Goal: Answer question/provide support: Share knowledge or assist other users

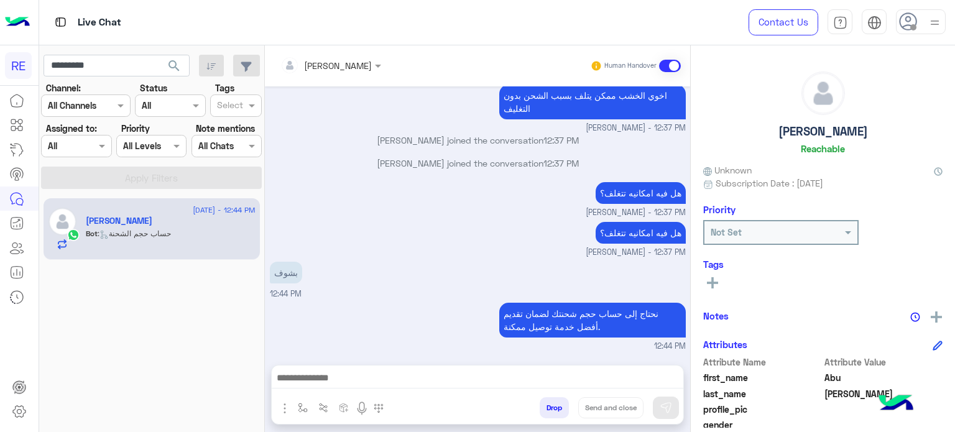
scroll to position [97, 0]
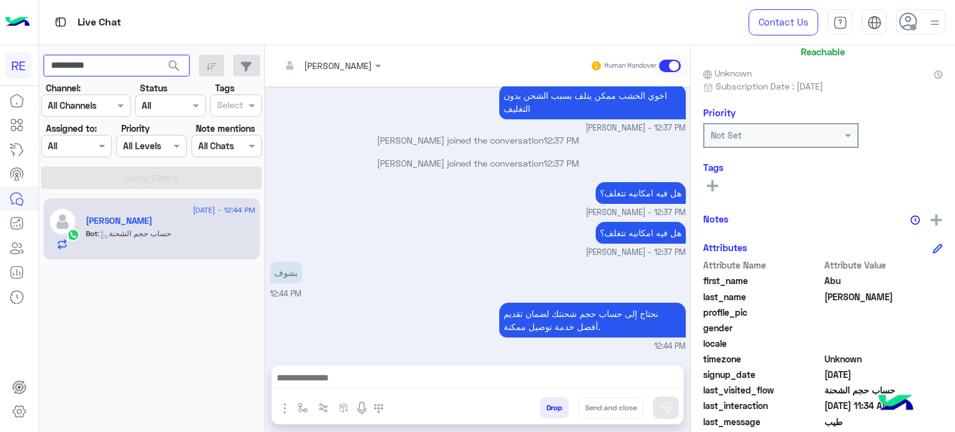
click at [134, 70] on input "*********" at bounding box center [117, 66] width 146 height 22
click at [159, 55] on button "search" at bounding box center [174, 68] width 30 height 27
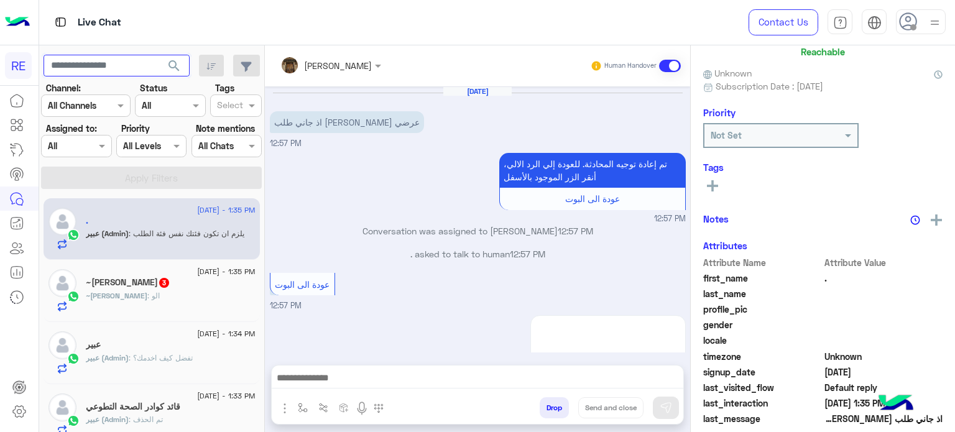
scroll to position [421, 0]
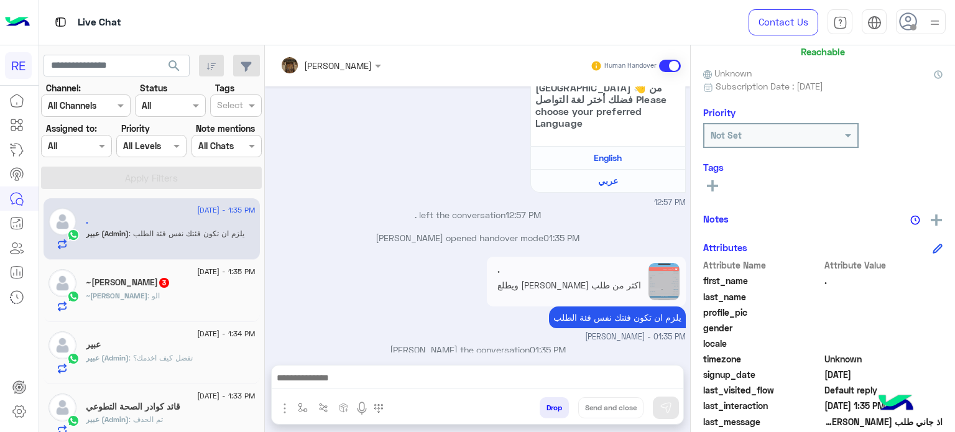
click at [181, 285] on div "~[PERSON_NAME] 3" at bounding box center [171, 283] width 170 height 13
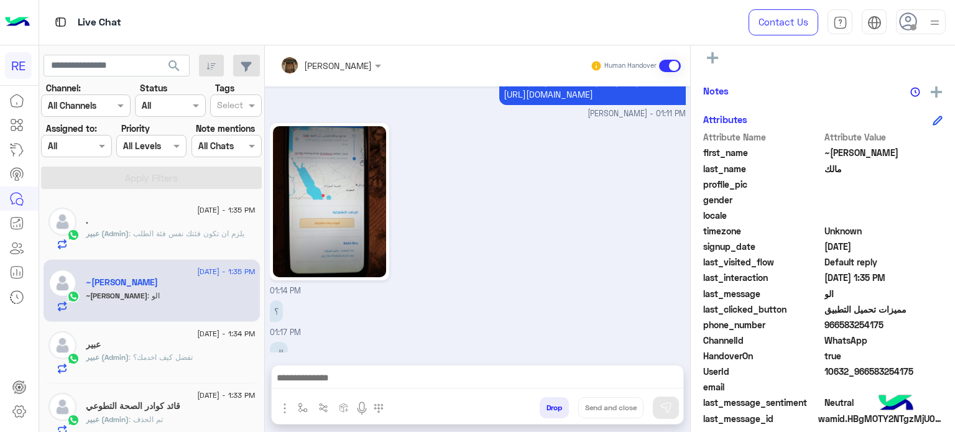
scroll to position [226, 0]
click at [860, 326] on span "966583254175" at bounding box center [883, 323] width 119 height 13
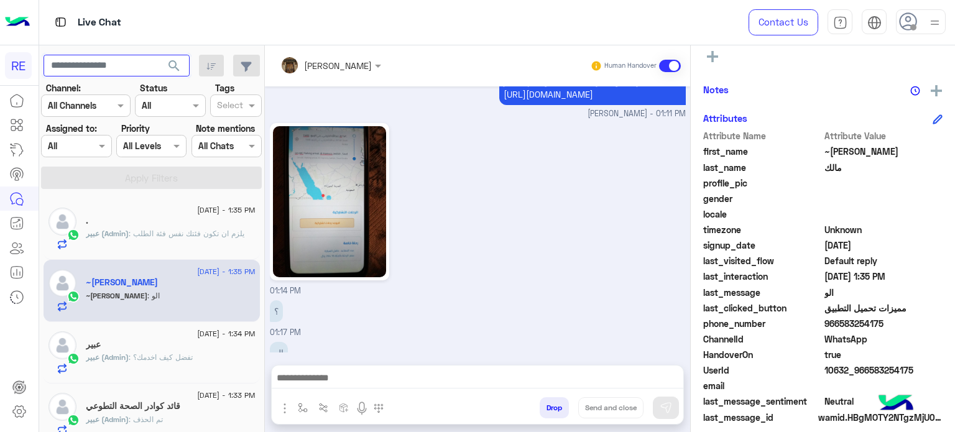
click at [132, 64] on input "text" at bounding box center [117, 66] width 146 height 22
click at [159, 55] on button "search" at bounding box center [174, 68] width 30 height 27
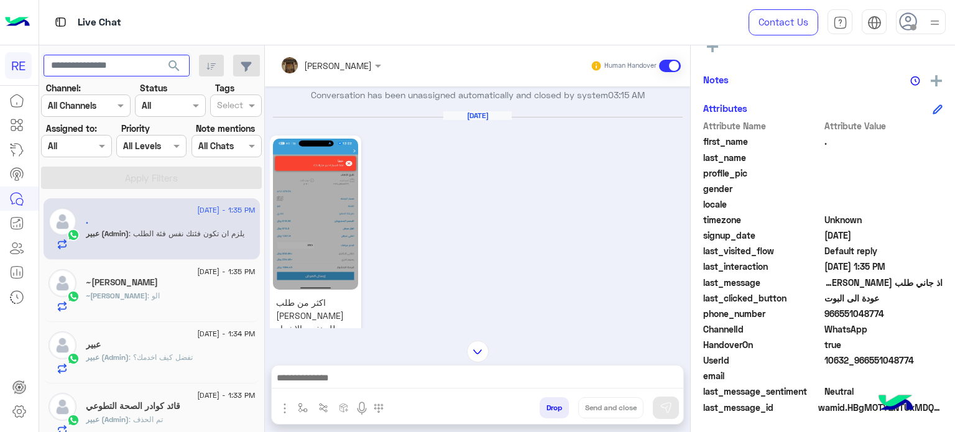
scroll to position [855, 0]
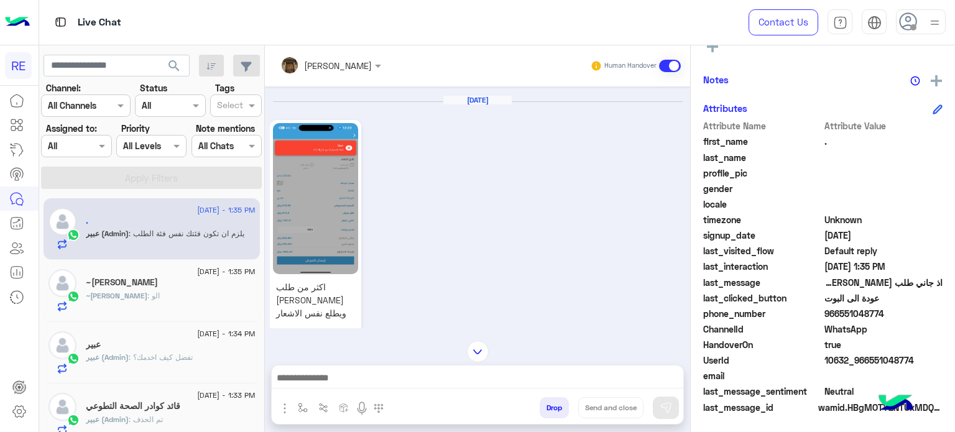
click at [480, 345] on img at bounding box center [478, 352] width 22 height 22
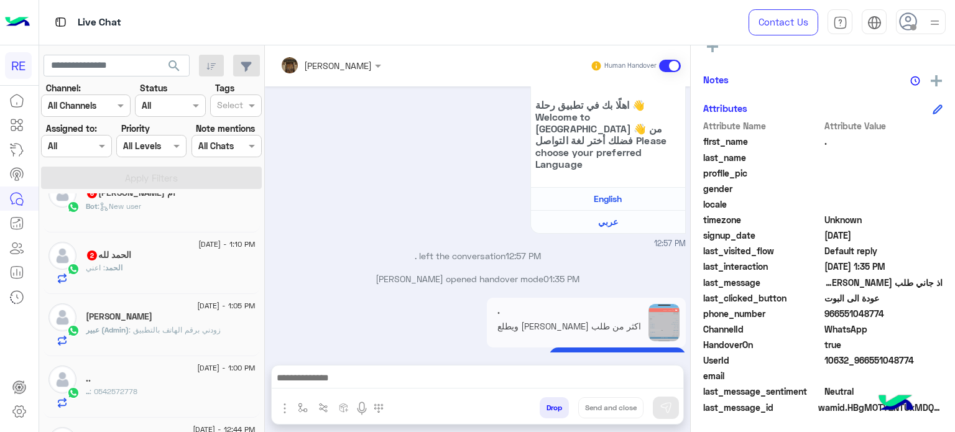
scroll to position [895, 0]
click at [181, 271] on div "الحمد : اعني" at bounding box center [171, 273] width 170 height 22
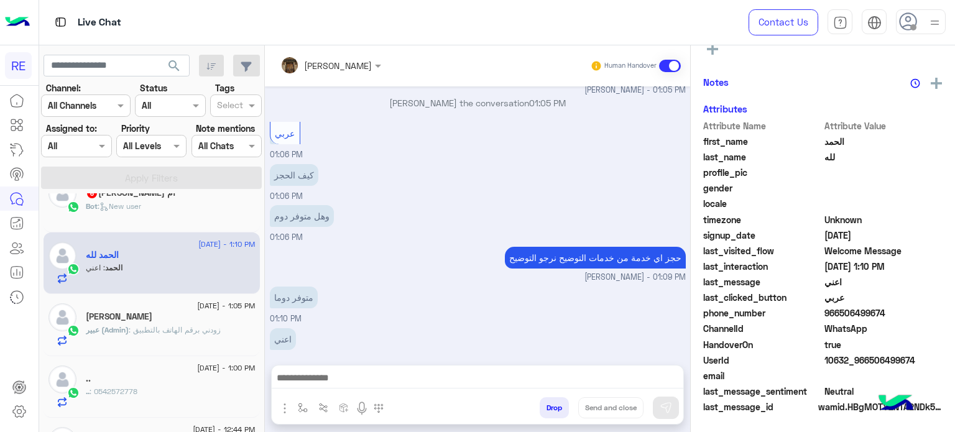
scroll to position [236, 0]
click at [122, 209] on span ": New user" at bounding box center [120, 205] width 44 height 9
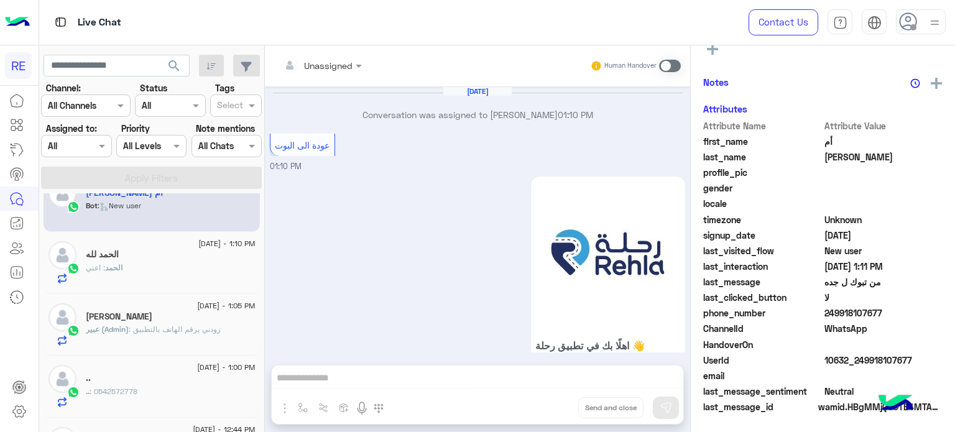
scroll to position [676, 0]
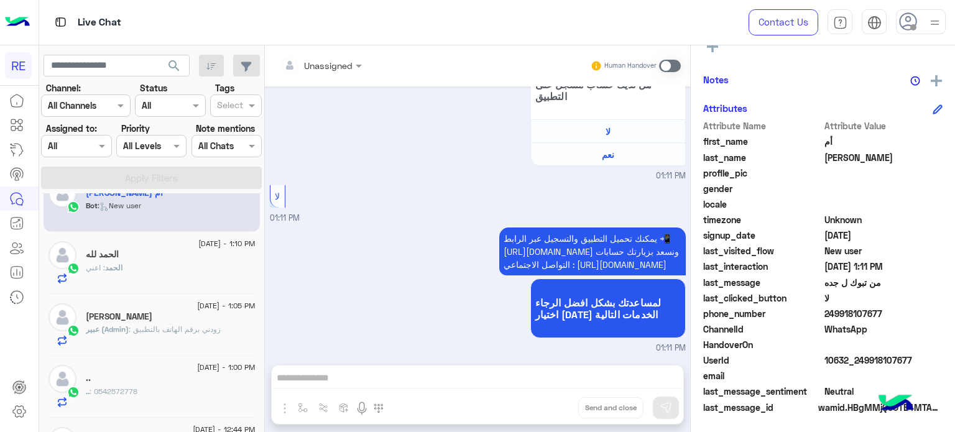
click at [97, 270] on span ": اعني" at bounding box center [95, 267] width 19 height 9
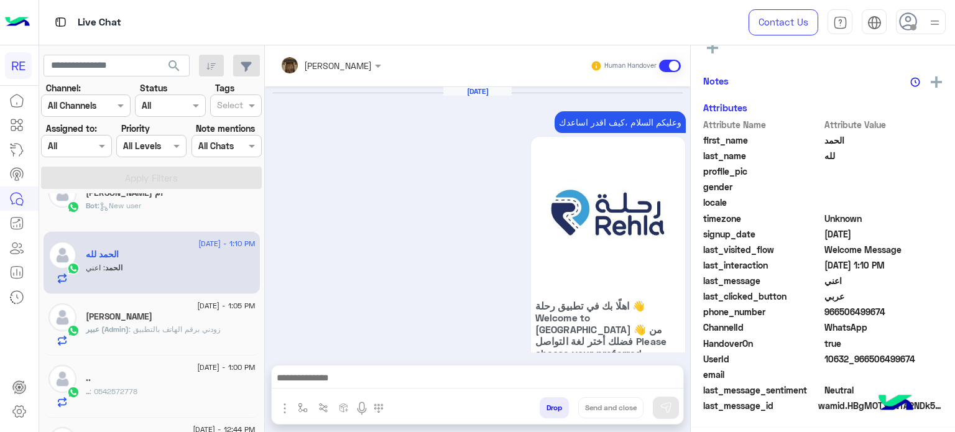
scroll to position [234, 0]
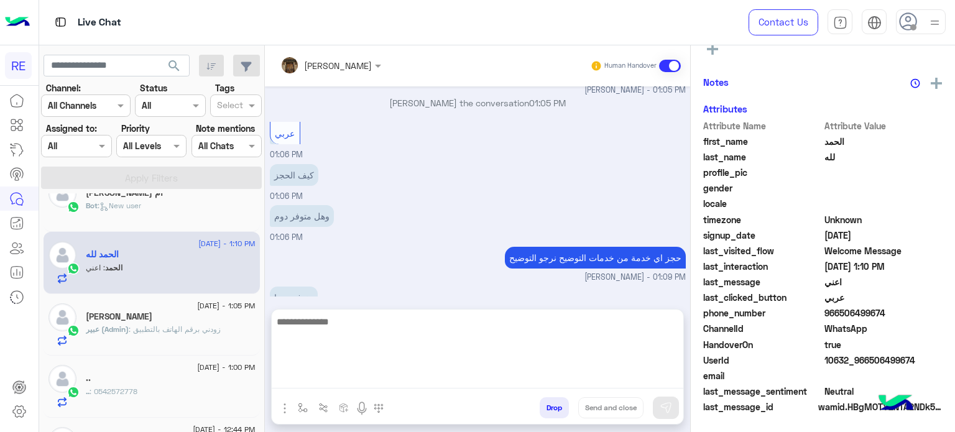
click at [420, 374] on textarea at bounding box center [478, 351] width 412 height 75
type textarea "**********"
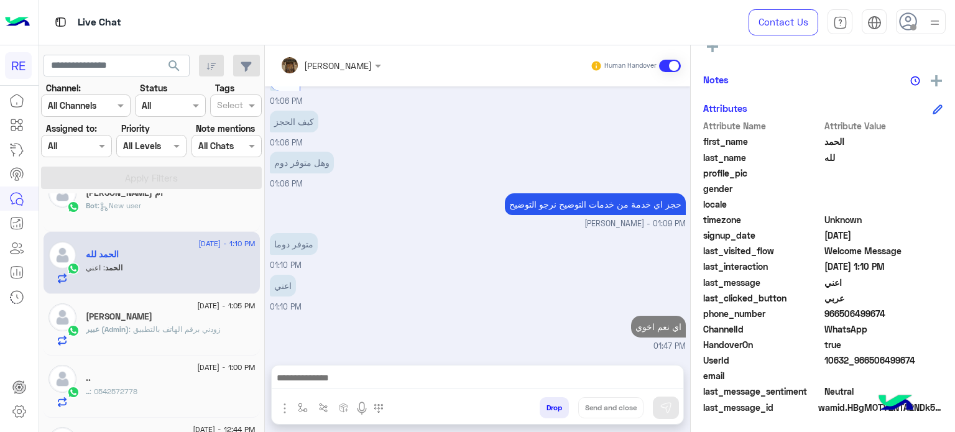
scroll to position [0, 0]
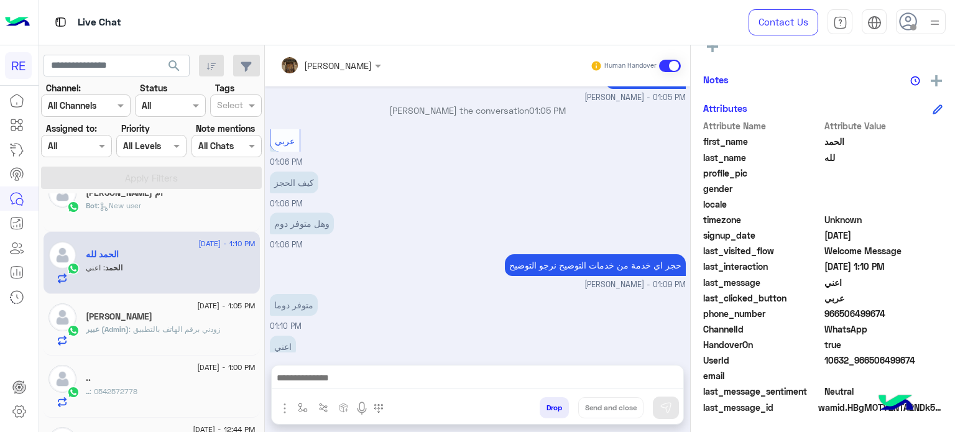
click at [156, 211] on div "Bot : New user" at bounding box center [171, 211] width 170 height 22
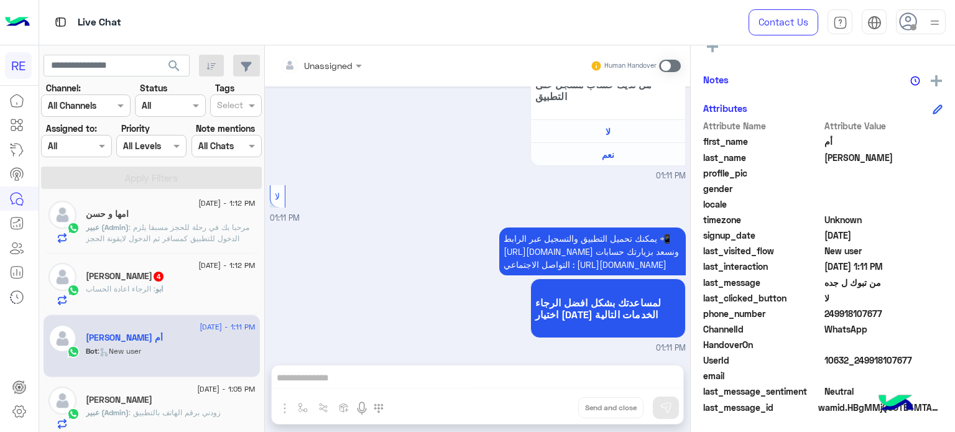
click at [158, 287] on span "ابو" at bounding box center [158, 288] width 7 height 9
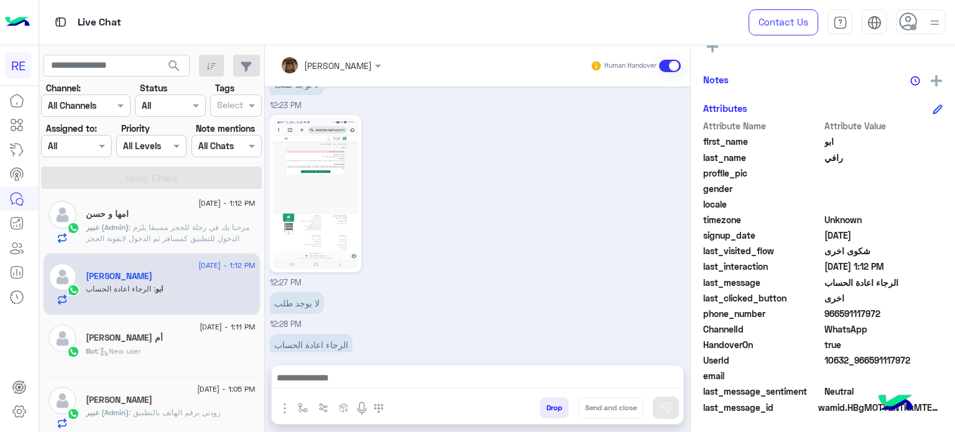
drag, startPoint x: 877, startPoint y: 312, endPoint x: 839, endPoint y: 315, distance: 38.0
click at [839, 315] on span "966591117972" at bounding box center [883, 313] width 119 height 13
copy span "591117972"
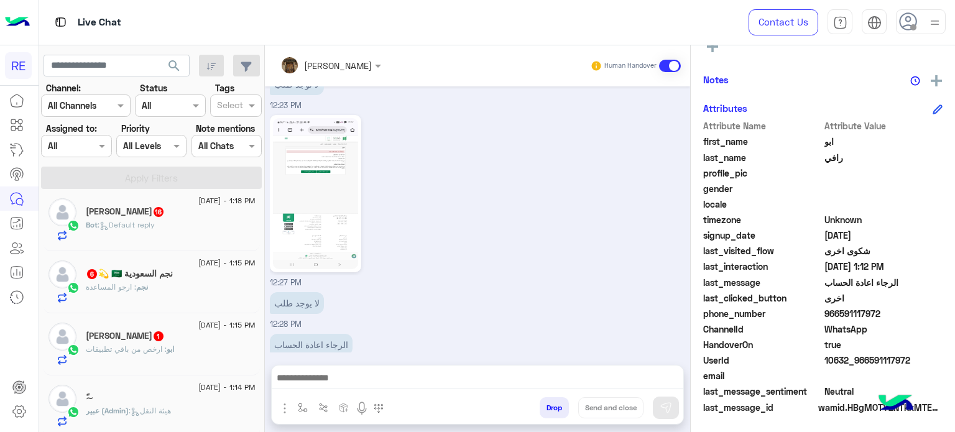
scroll to position [561, 0]
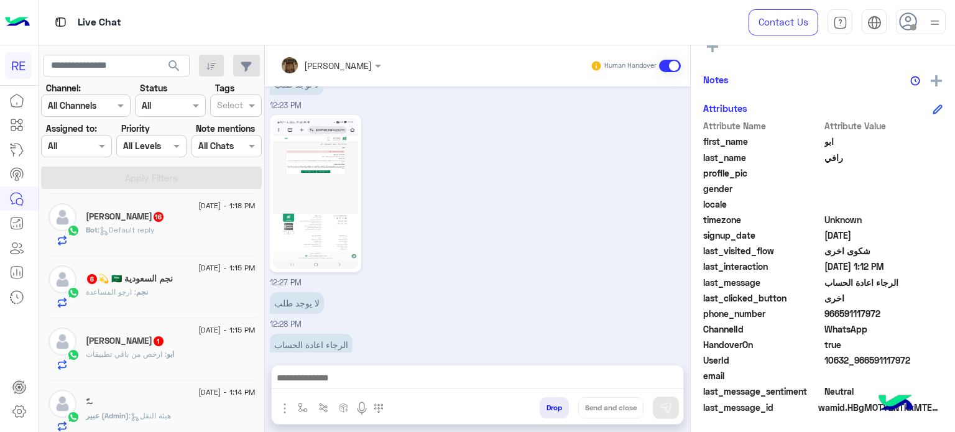
click at [130, 353] on span ": ارخص من باقي تطبيقات" at bounding box center [126, 353] width 81 height 9
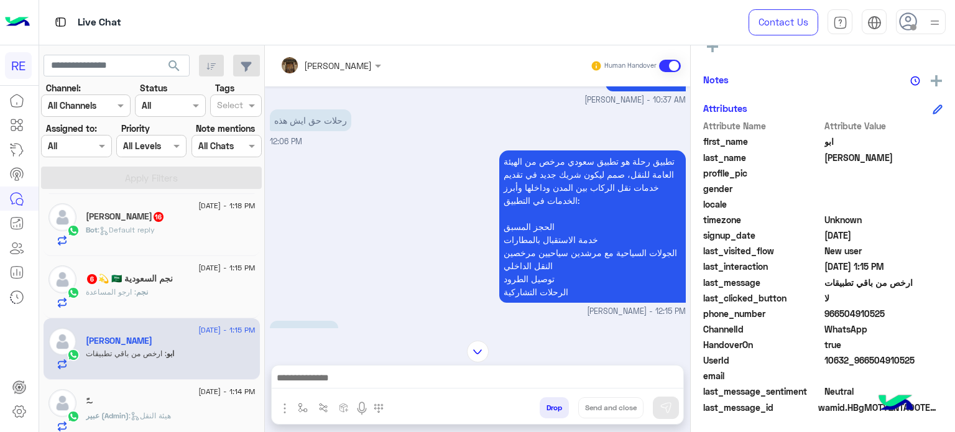
scroll to position [356, 0]
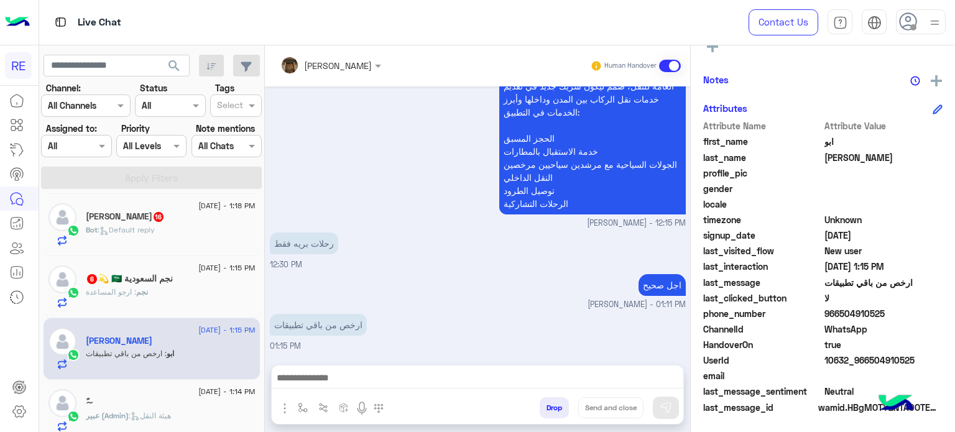
click at [154, 289] on div "نجم : ارجو المساعدة" at bounding box center [171, 298] width 170 height 22
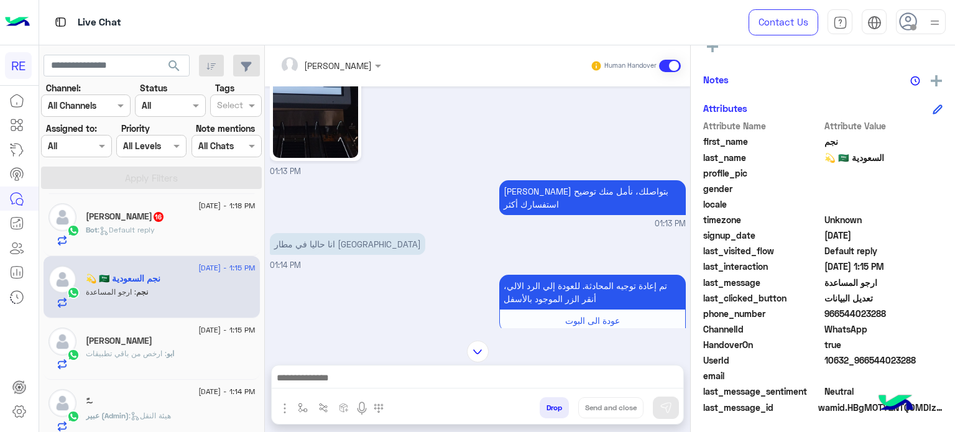
scroll to position [445, 0]
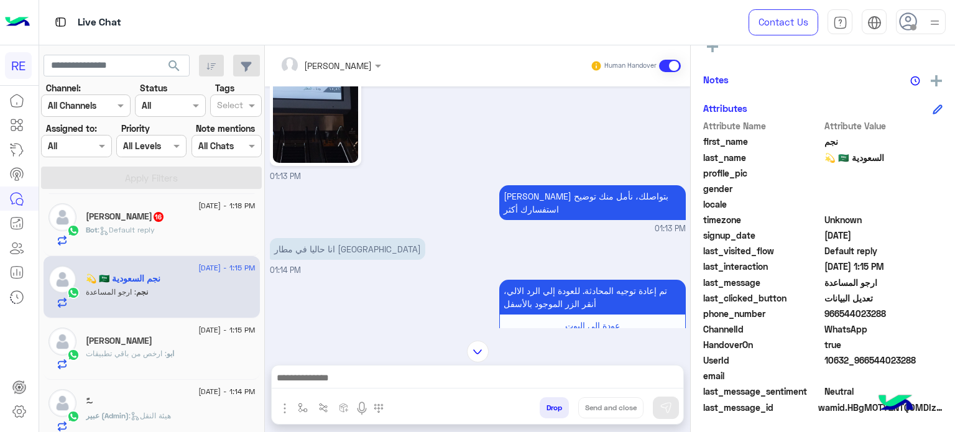
drag, startPoint x: 880, startPoint y: 314, endPoint x: 838, endPoint y: 317, distance: 42.4
click at [838, 317] on span "966544023288" at bounding box center [883, 313] width 119 height 13
copy span "544023288"
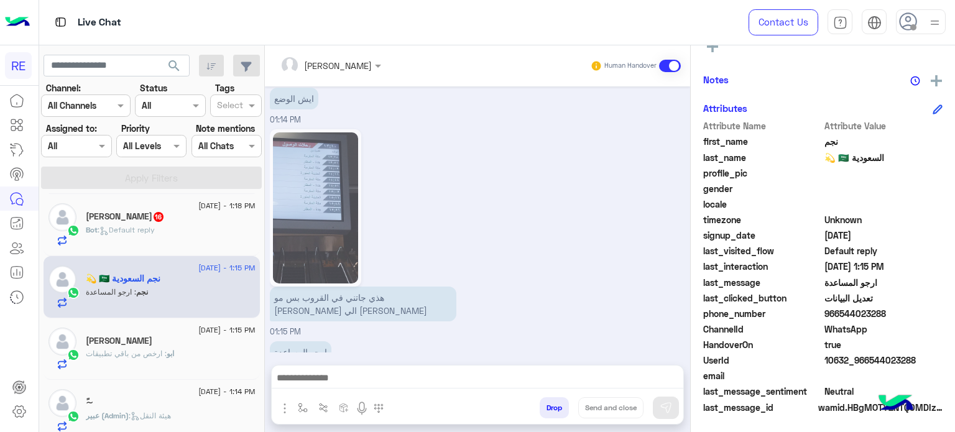
scroll to position [709, 0]
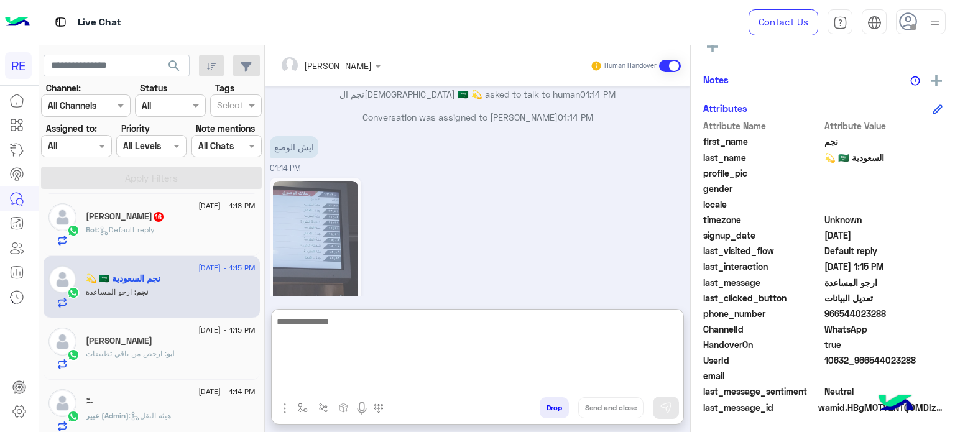
click at [464, 376] on textarea at bounding box center [478, 351] width 412 height 75
type textarea "*"
type textarea "**********"
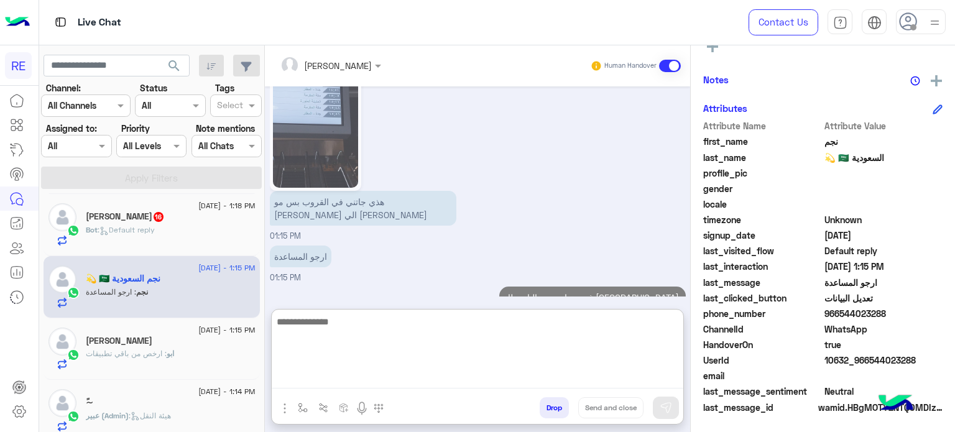
scroll to position [562, 0]
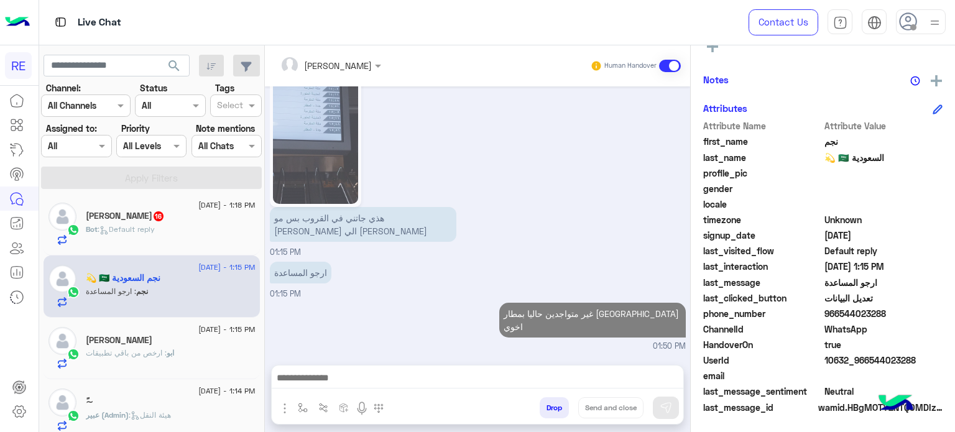
click at [178, 214] on div "[PERSON_NAME] 16" at bounding box center [171, 217] width 170 height 13
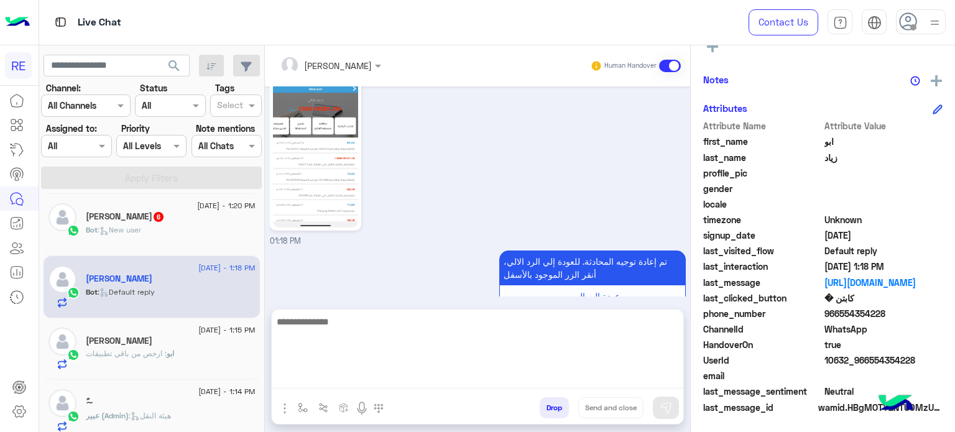
scroll to position [443, 0]
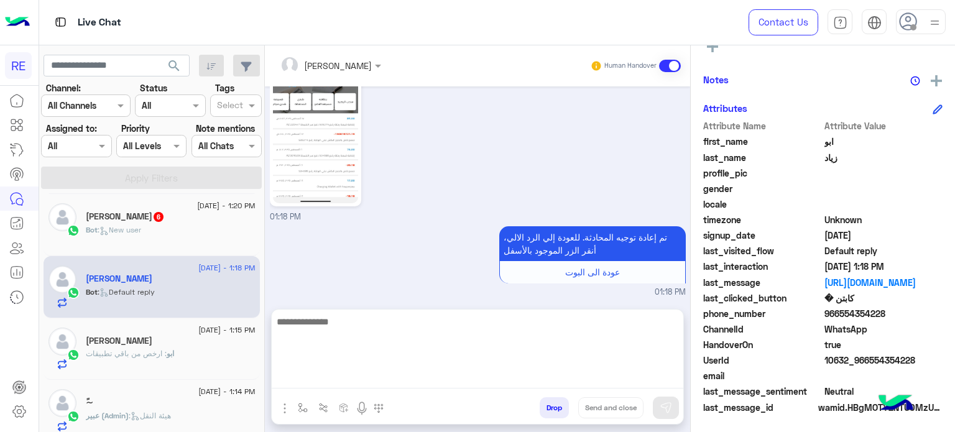
click at [486, 375] on textarea at bounding box center [478, 351] width 412 height 75
type textarea "**********"
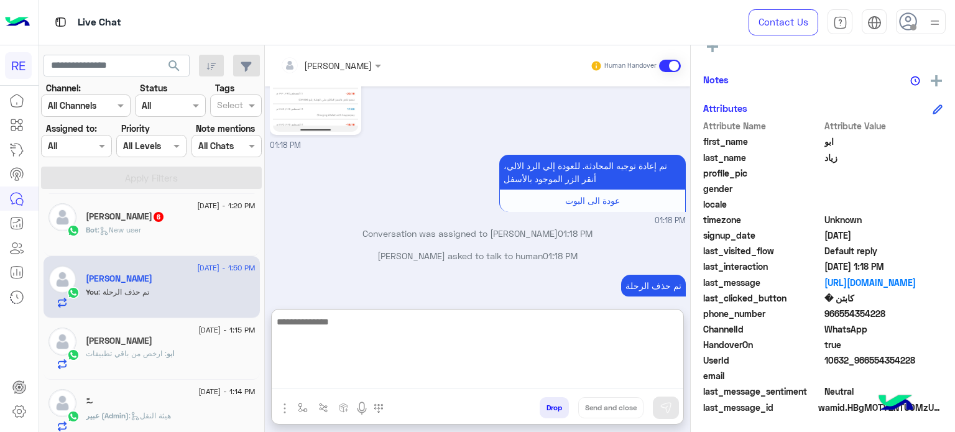
scroll to position [537, 0]
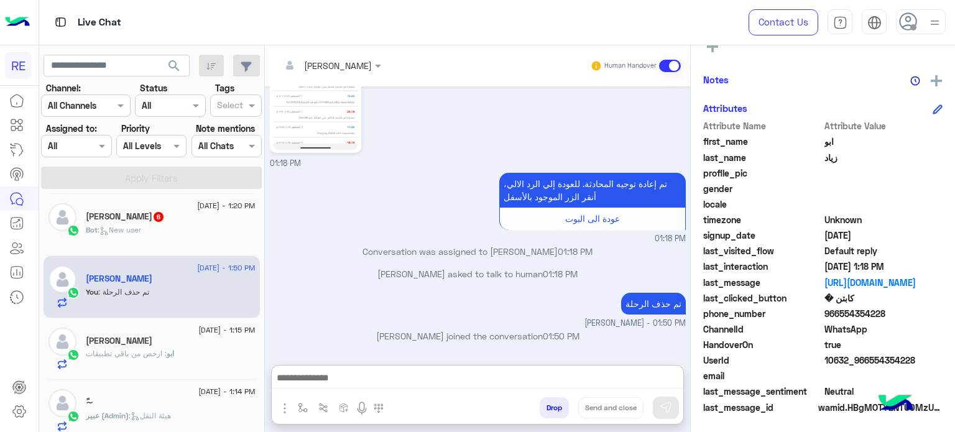
click at [167, 231] on div "Bot : New user" at bounding box center [171, 235] width 170 height 22
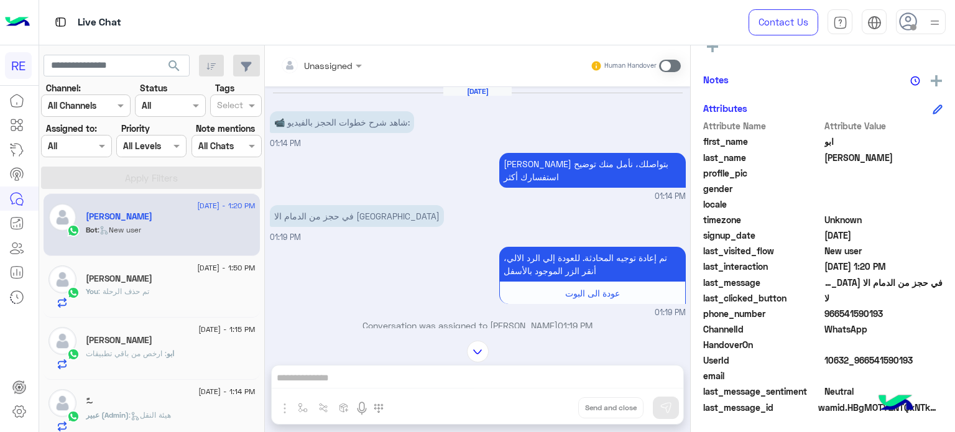
click at [665, 67] on span at bounding box center [670, 66] width 22 height 12
click at [456, 380] on div "Unassigned Human Handover [DATE] 📹 شاهد شرح خطوات الحجز بالفيديو: 01:14 PM [PER…" at bounding box center [477, 241] width 425 height 392
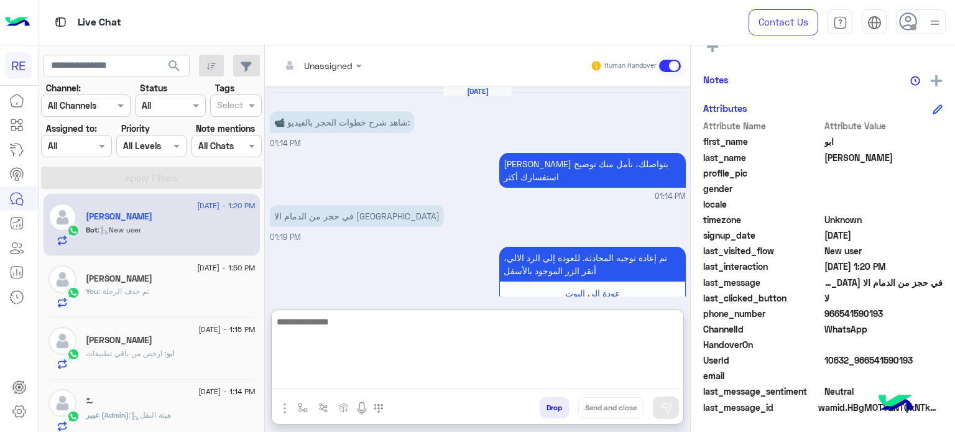
click at [456, 380] on textarea at bounding box center [478, 351] width 412 height 75
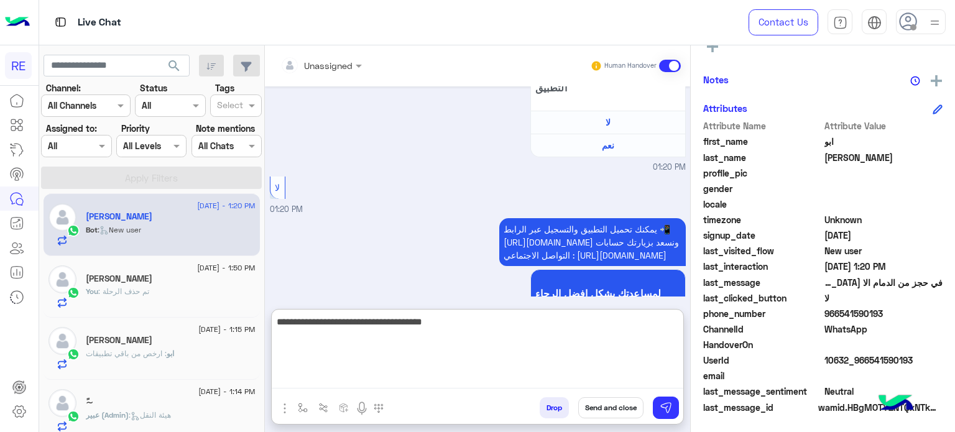
type textarea "**********"
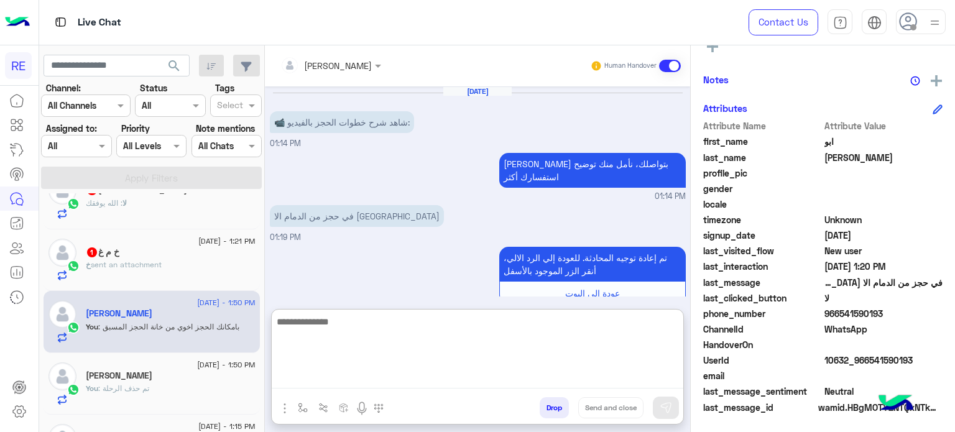
scroll to position [1059, 0]
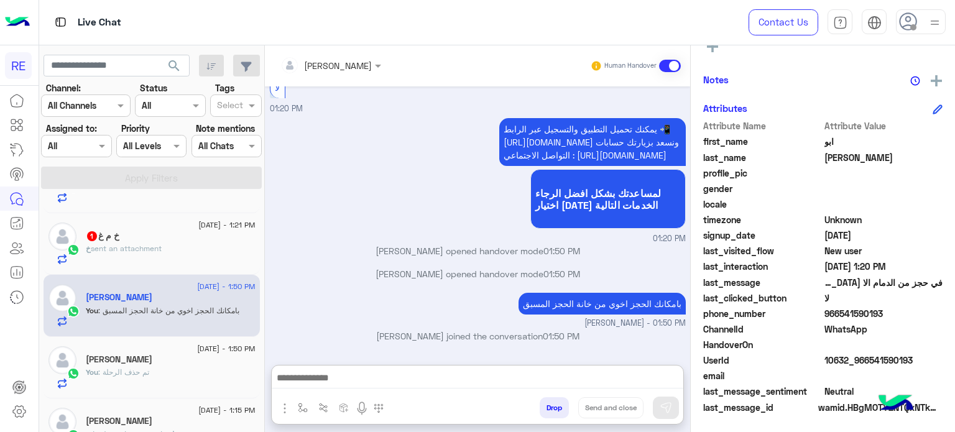
click at [170, 257] on div "خ sent an attachment" at bounding box center [171, 254] width 170 height 22
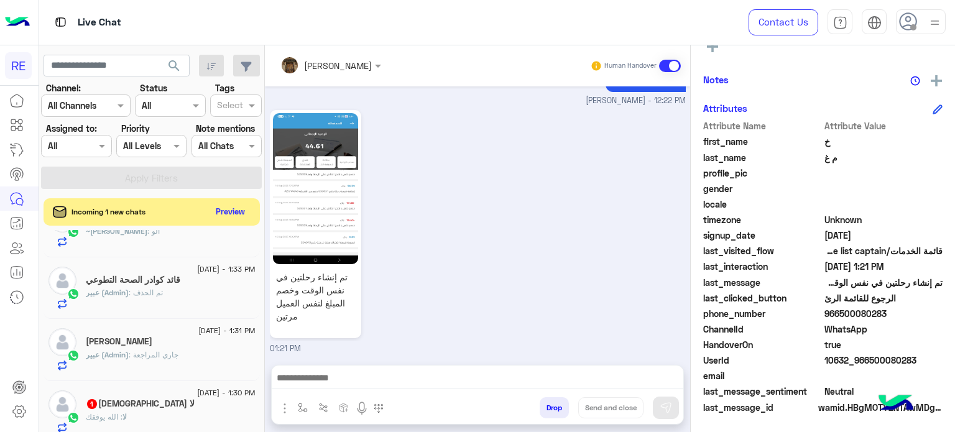
scroll to position [287, 0]
click at [142, 400] on h5 "لا [DEMOGRAPHIC_DATA] 1" at bounding box center [140, 404] width 109 height 11
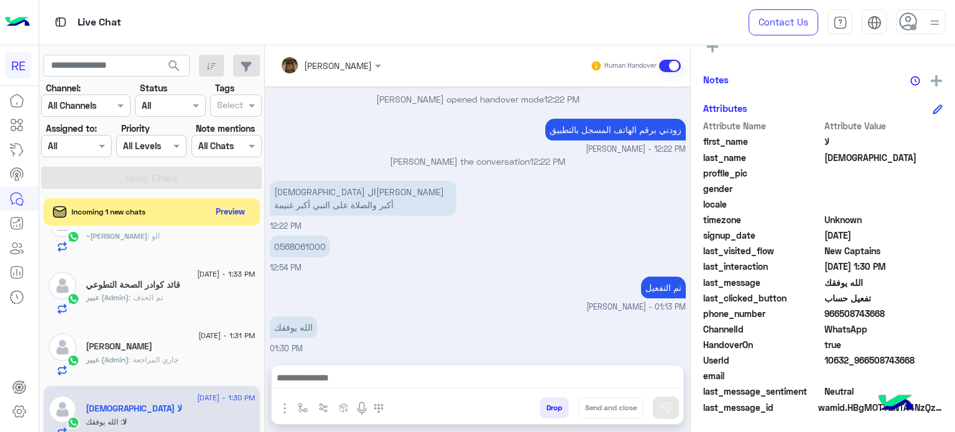
scroll to position [282, 0]
click at [176, 347] on div "[PERSON_NAME]" at bounding box center [171, 348] width 170 height 13
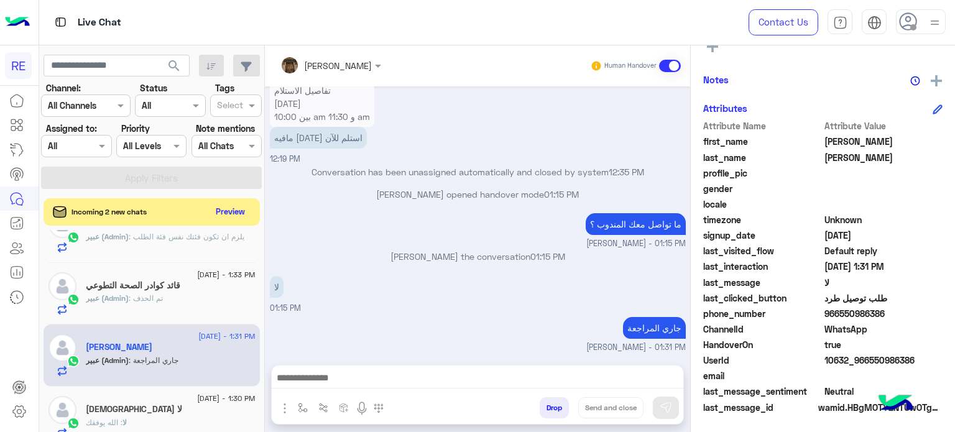
scroll to position [282, 0]
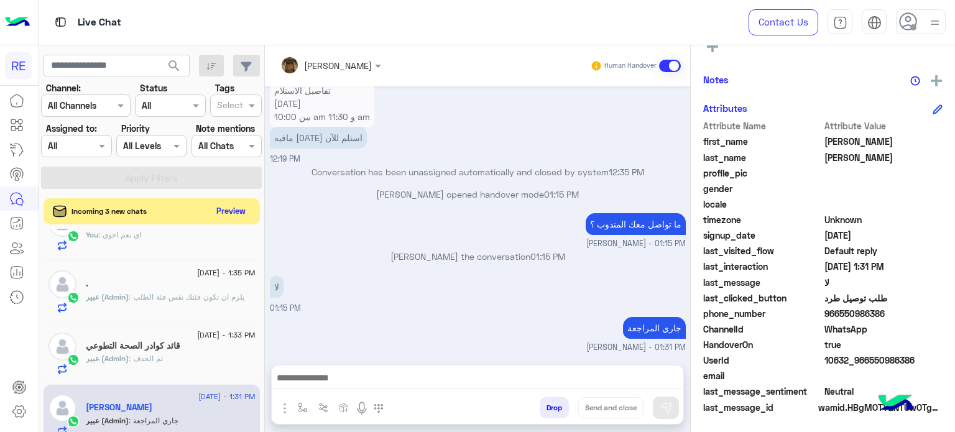
click at [219, 211] on button "Preview" at bounding box center [231, 211] width 39 height 17
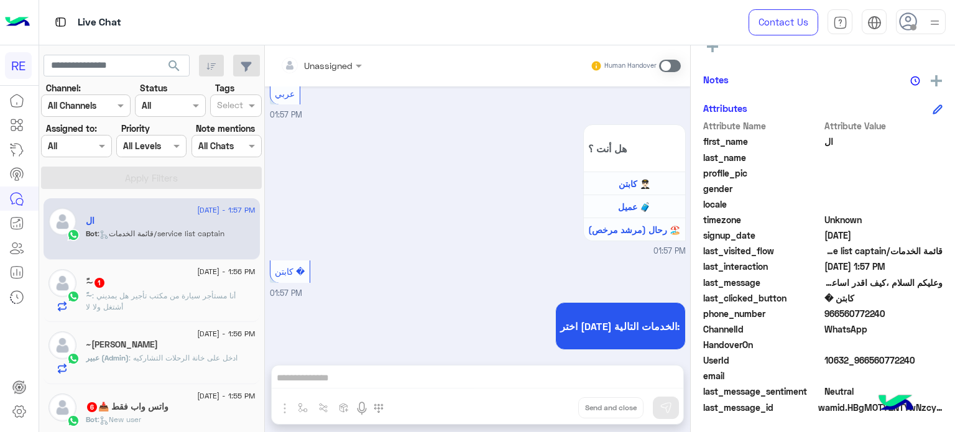
click at [142, 290] on p "~ً : ‏أنا مستأجر سيارة من مكتب تأجير هل يمديني أشتغل ولا لا" at bounding box center [171, 301] width 170 height 22
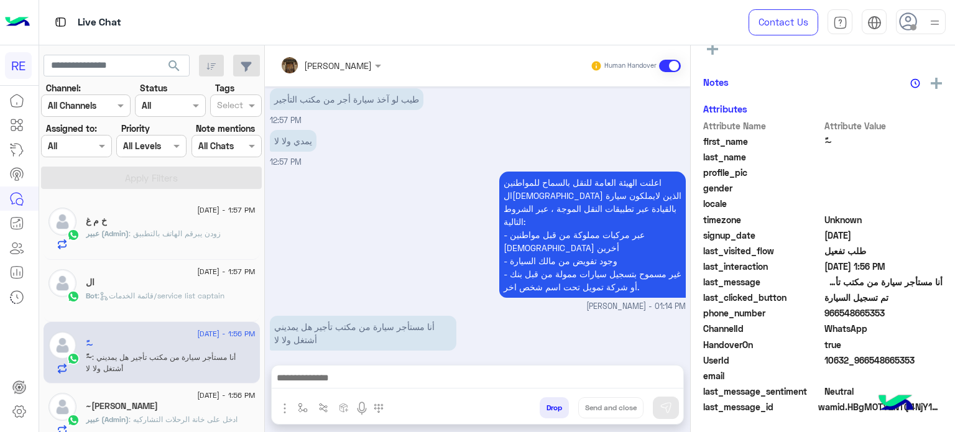
scroll to position [236, 0]
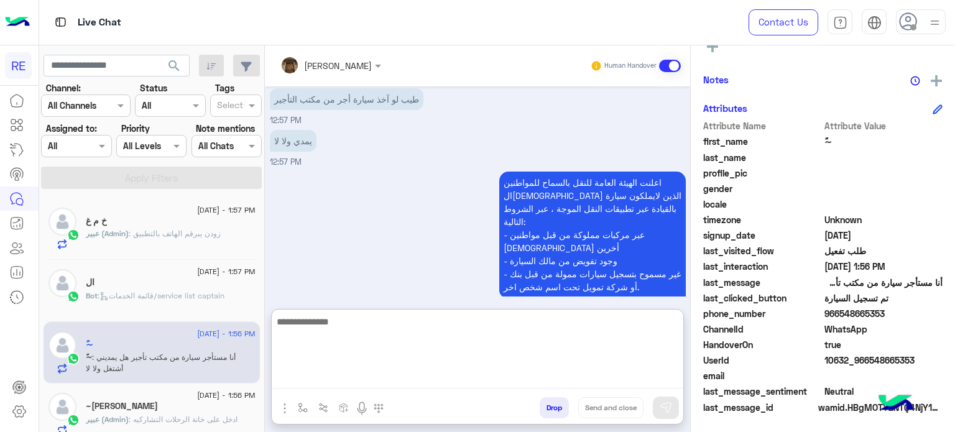
click at [384, 373] on textarea at bounding box center [478, 351] width 412 height 75
type textarea "**********"
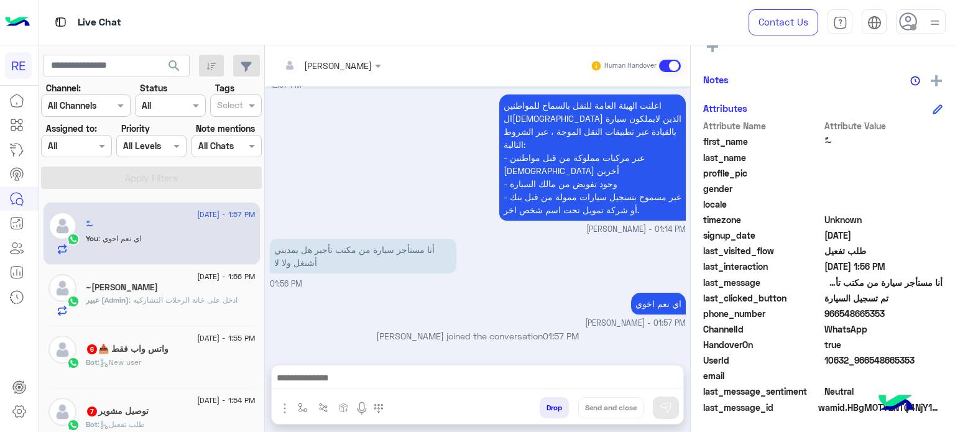
scroll to position [320, 0]
click at [199, 353] on div "واتس واب فقط 📥 6" at bounding box center [171, 350] width 170 height 13
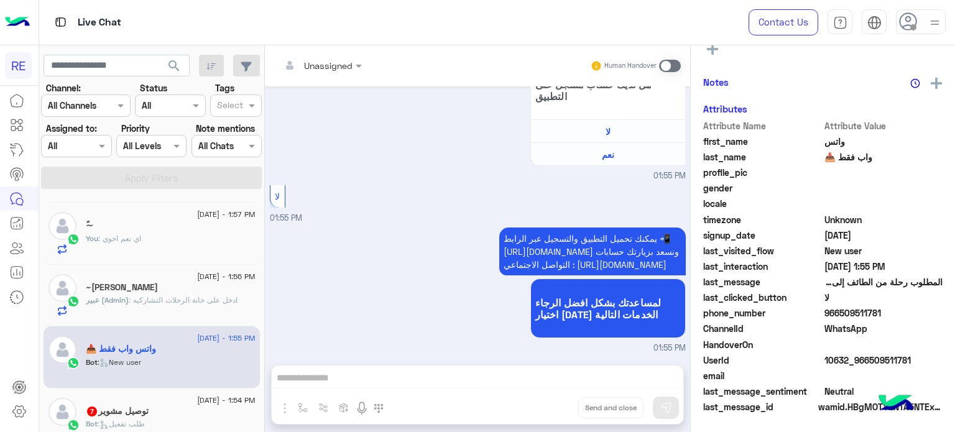
scroll to position [169, 0]
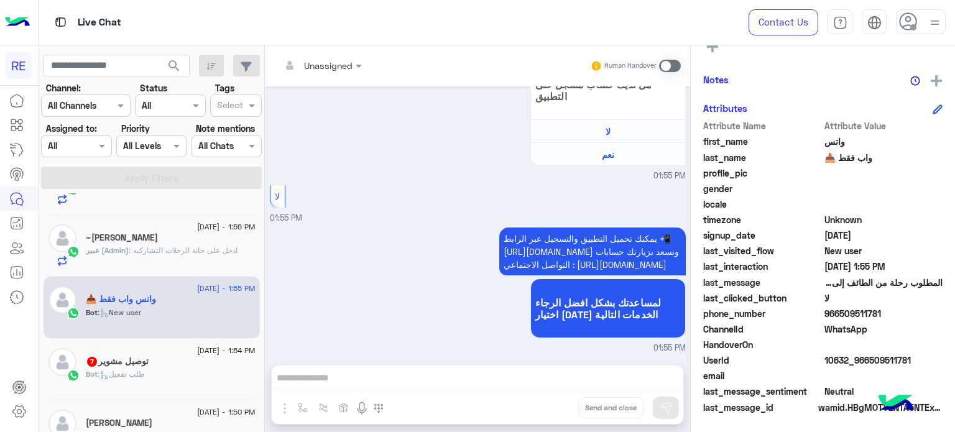
click at [155, 369] on div "Bot : طلب تفعيل" at bounding box center [171, 380] width 170 height 22
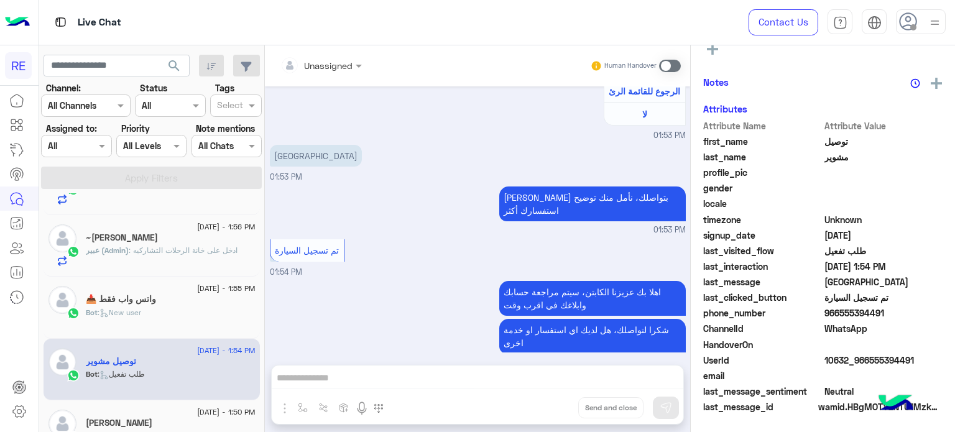
scroll to position [236, 0]
drag, startPoint x: 912, startPoint y: 358, endPoint x: 867, endPoint y: 363, distance: 45.7
click at [867, 363] on span "10632_966555394491" at bounding box center [883, 360] width 119 height 13
copy span "555394491"
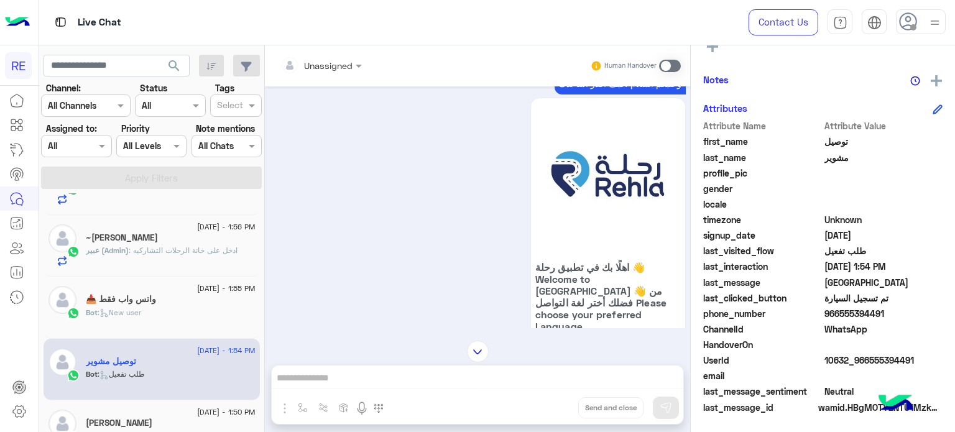
scroll to position [188, 0]
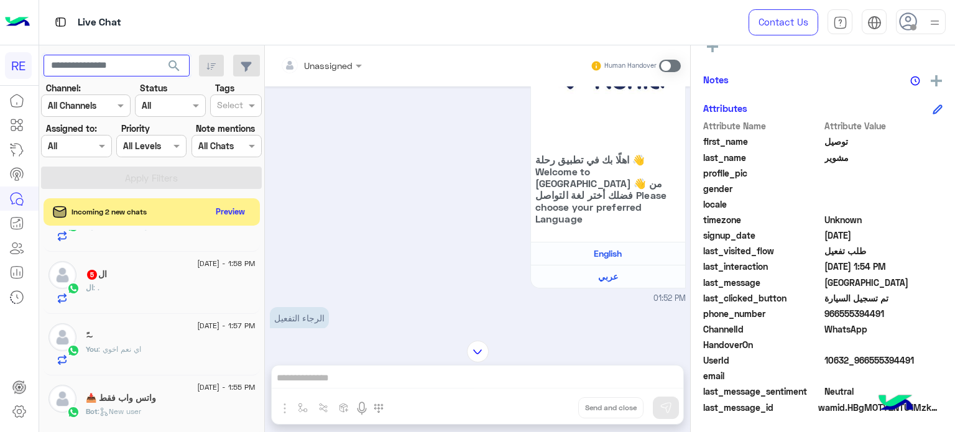
click at [144, 62] on input "text" at bounding box center [117, 66] width 146 height 22
paste input "*********"
type input "*********"
click at [159, 55] on button "search" at bounding box center [174, 68] width 30 height 27
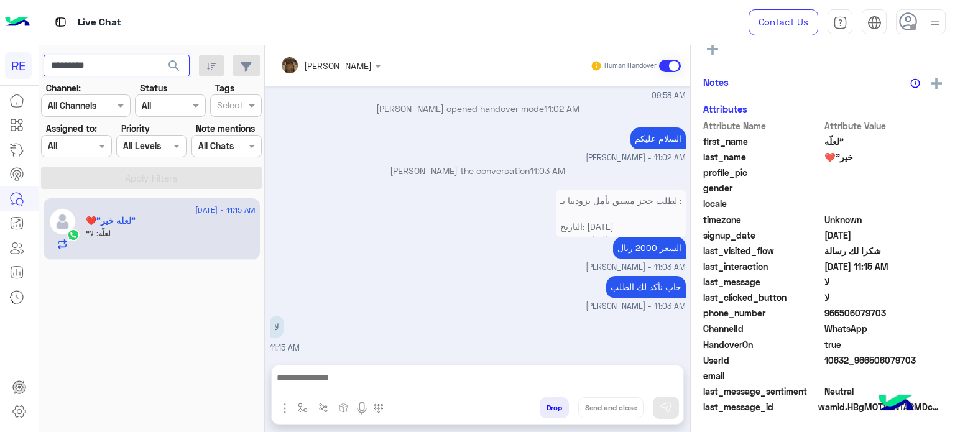
scroll to position [236, 0]
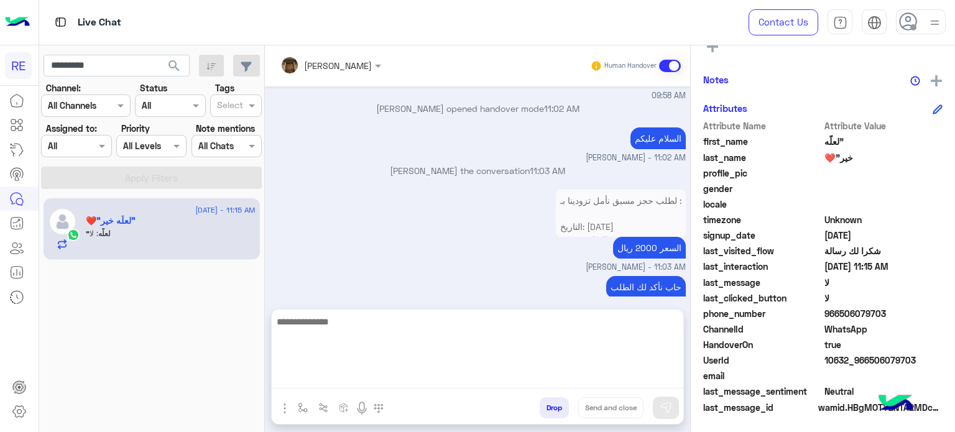
click at [502, 375] on textarea at bounding box center [478, 351] width 412 height 75
type textarea "*"
type textarea "**********"
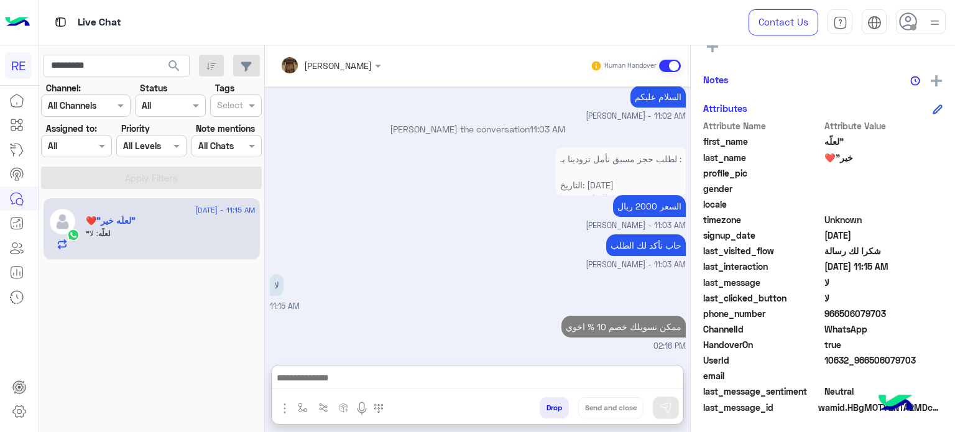
click at [342, 231] on div "حاب نأكد لك الطلب [PERSON_NAME] - 11:03 AM" at bounding box center [478, 251] width 416 height 40
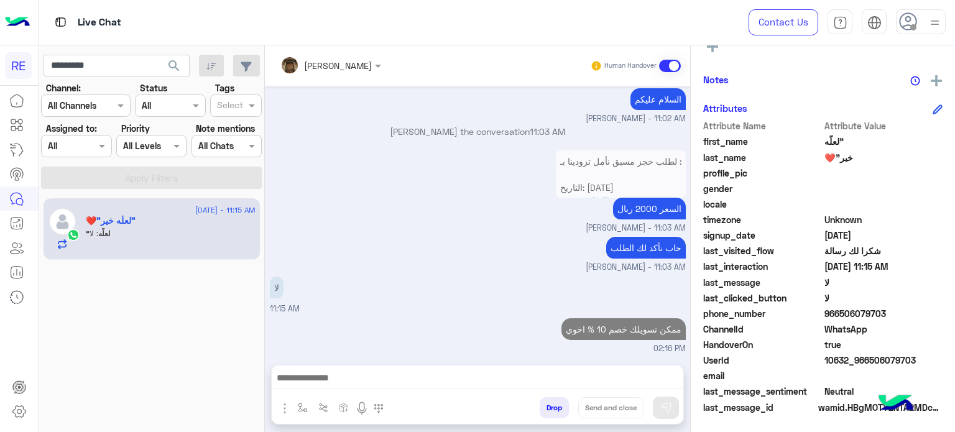
click at [163, 59] on button "search" at bounding box center [174, 68] width 30 height 27
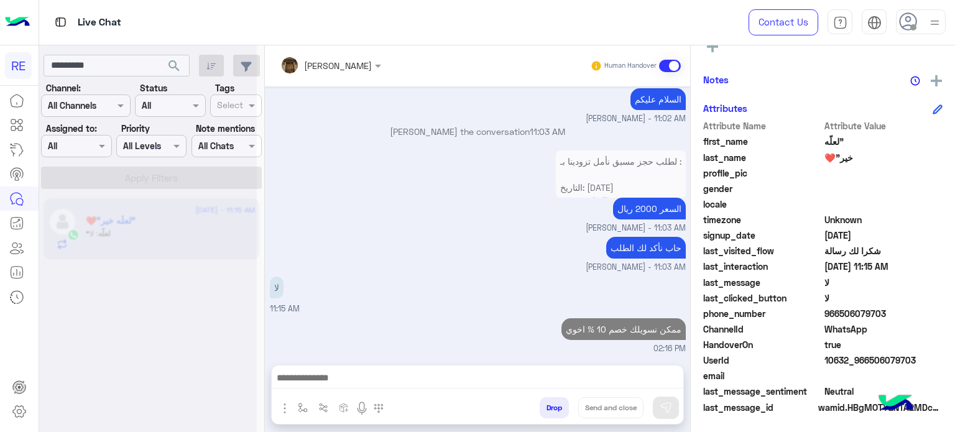
click at [144, 63] on div at bounding box center [148, 221] width 218 height 432
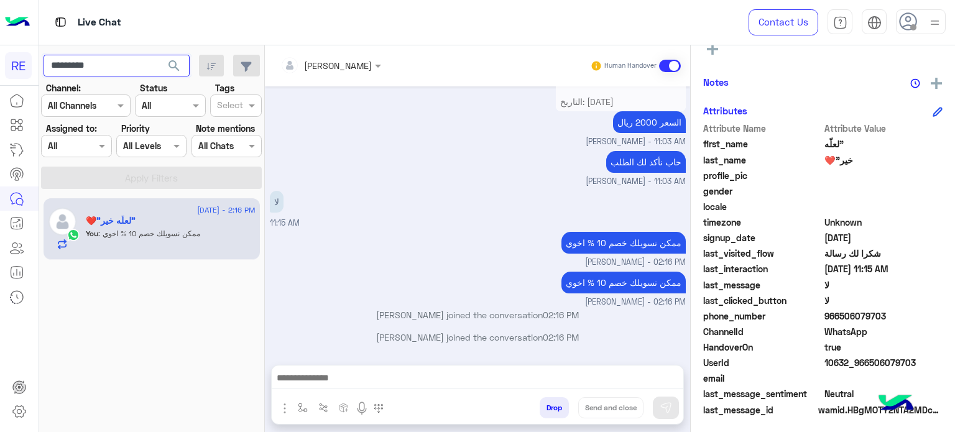
scroll to position [236, 0]
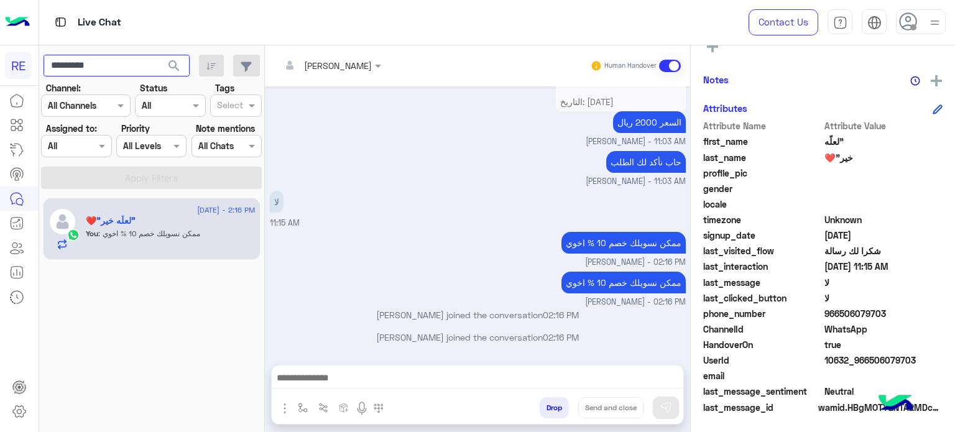
click at [140, 64] on input "*********" at bounding box center [117, 66] width 146 height 22
click at [159, 55] on button "search" at bounding box center [174, 68] width 30 height 27
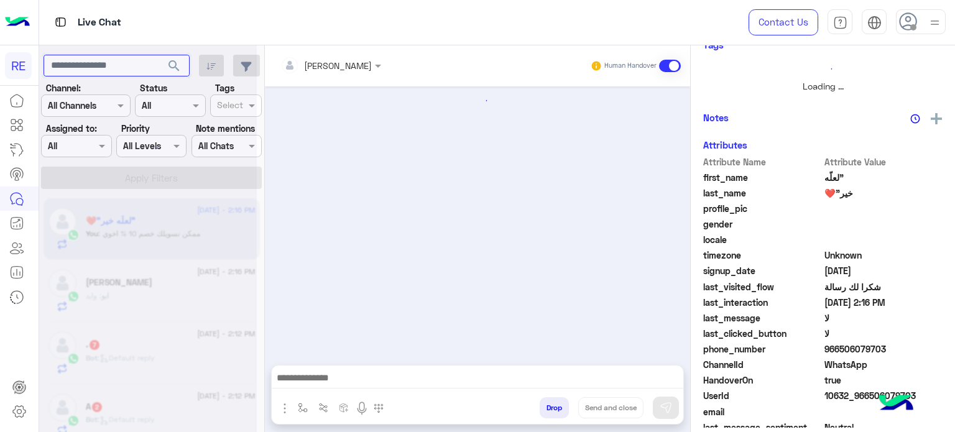
scroll to position [203, 0]
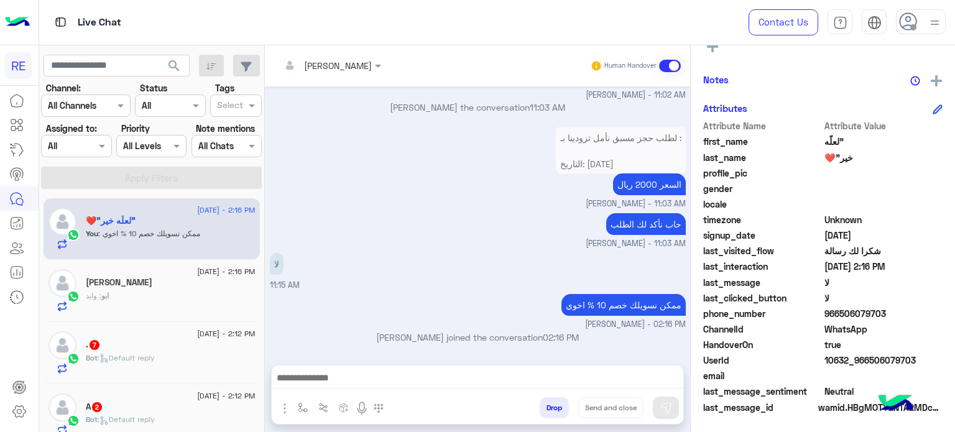
click at [149, 338] on div "[DATE] - 2:12 PM" at bounding box center [171, 335] width 170 height 8
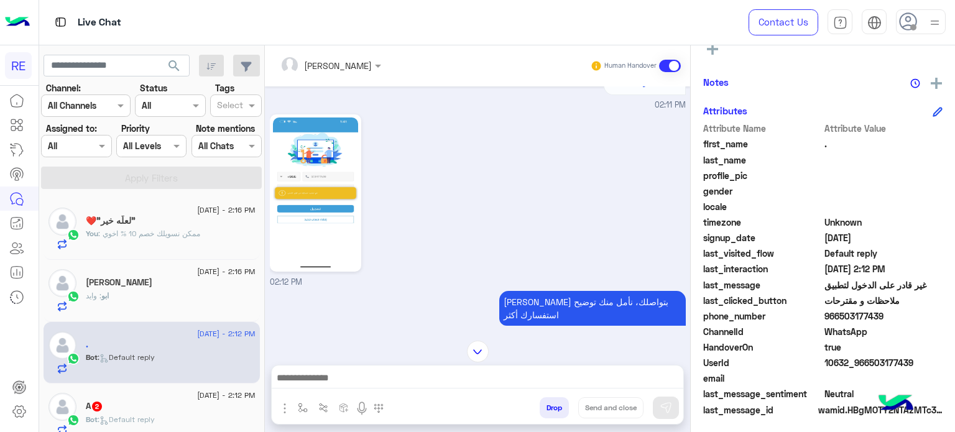
scroll to position [259, 0]
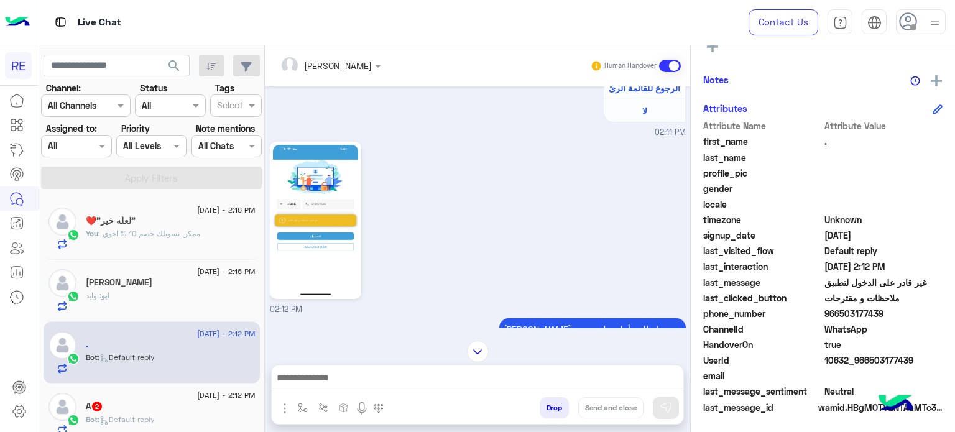
drag, startPoint x: 879, startPoint y: 313, endPoint x: 837, endPoint y: 313, distance: 41.7
click at [837, 313] on span "966503177439" at bounding box center [883, 313] width 119 height 13
copy span "503177439"
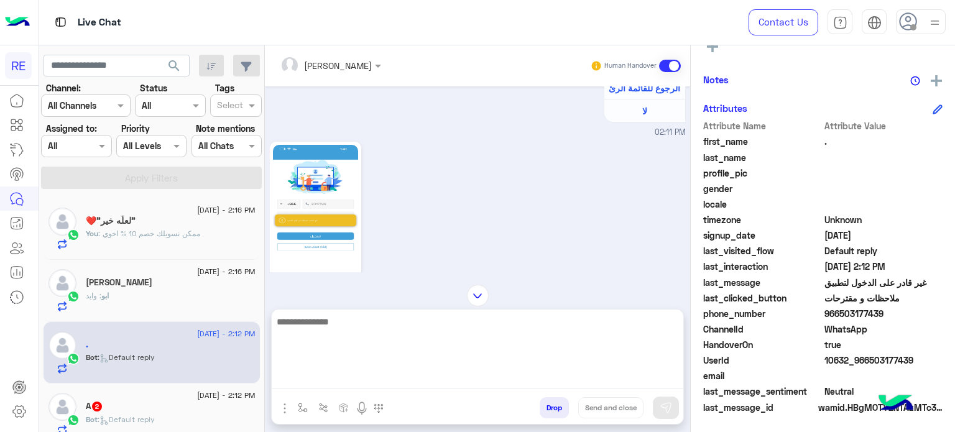
click at [536, 375] on textarea at bounding box center [478, 351] width 412 height 75
type textarea "**********"
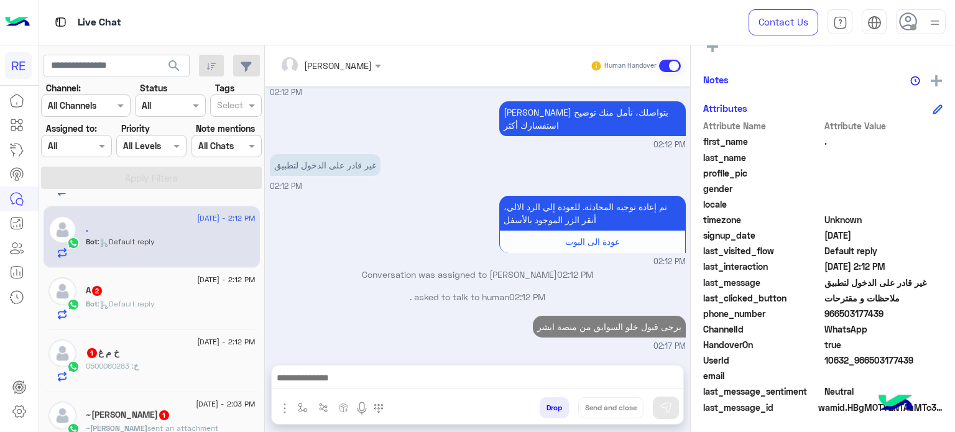
scroll to position [505, 0]
click at [154, 311] on div "Bot : Default reply" at bounding box center [171, 309] width 170 height 22
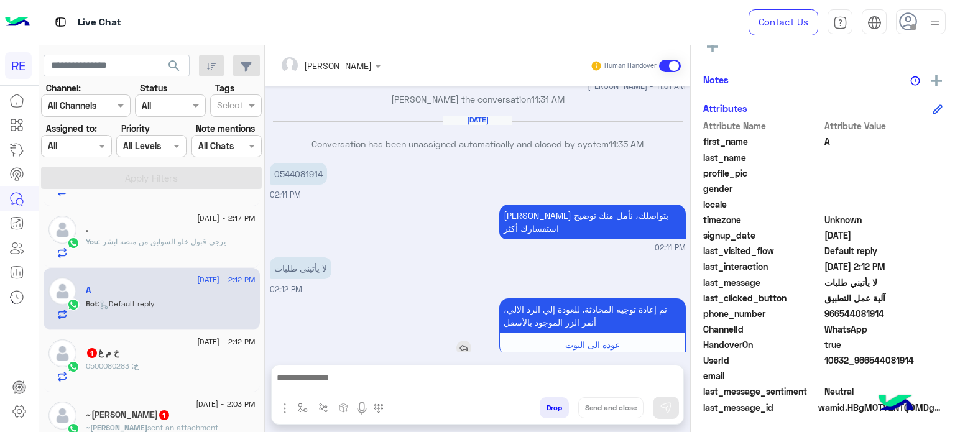
scroll to position [99, 0]
drag, startPoint x: 322, startPoint y: 173, endPoint x: 280, endPoint y: 182, distance: 43.0
click at [280, 182] on p "0544081914" at bounding box center [298, 174] width 57 height 22
copy p "544081914"
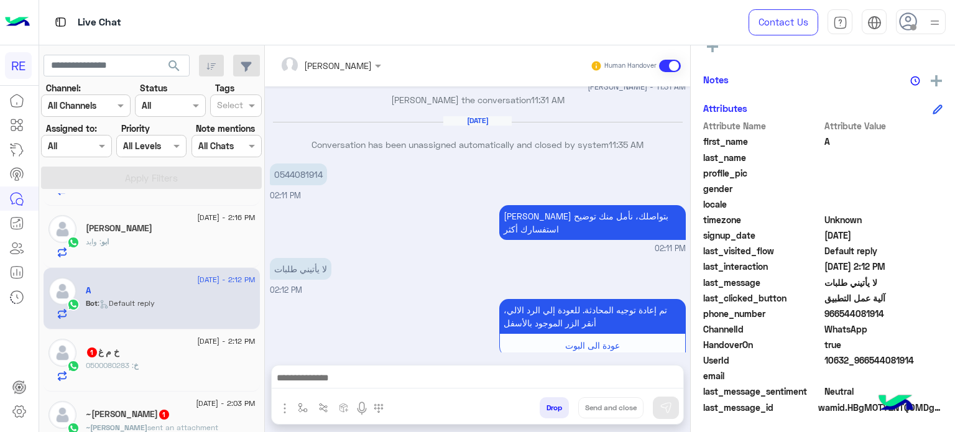
click at [163, 356] on div "خ م غ 1" at bounding box center [171, 353] width 170 height 13
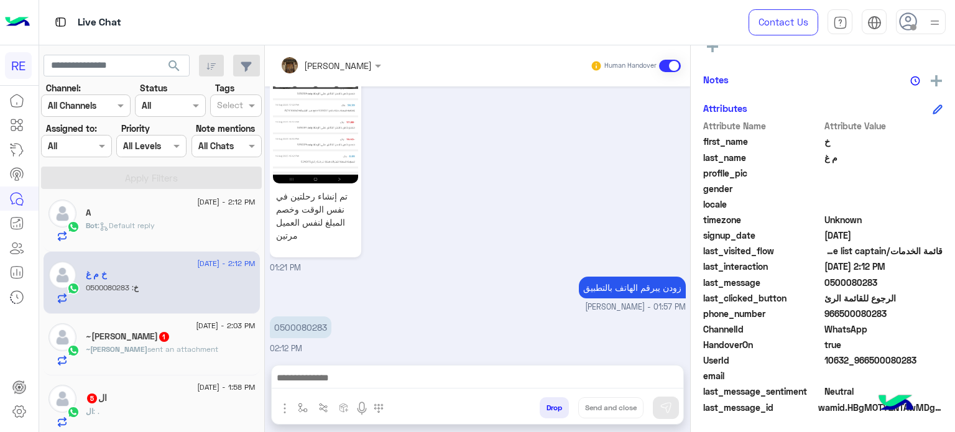
scroll to position [194, 0]
click at [172, 344] on span "sent an attachment" at bounding box center [182, 348] width 71 height 9
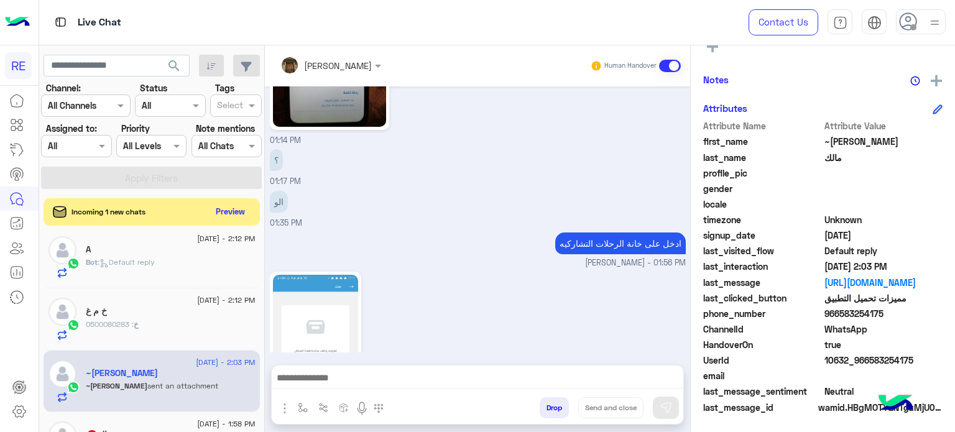
scroll to position [1021, 0]
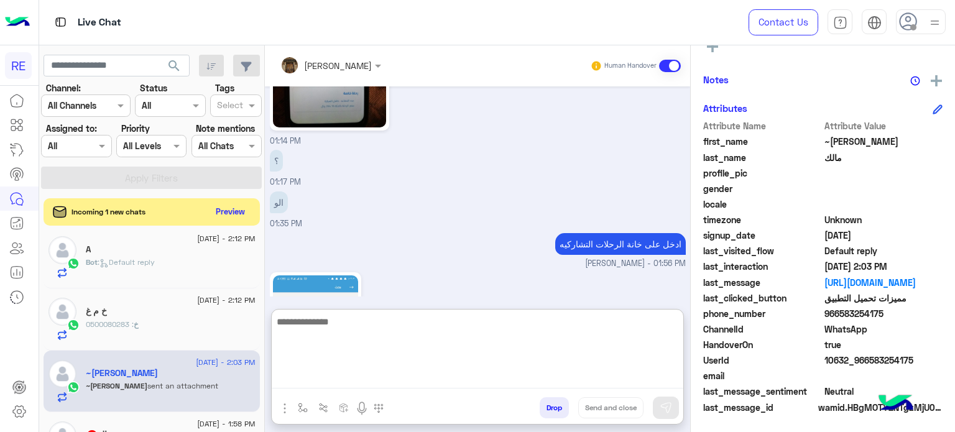
click at [518, 380] on textarea at bounding box center [478, 351] width 412 height 75
type textarea "**********"
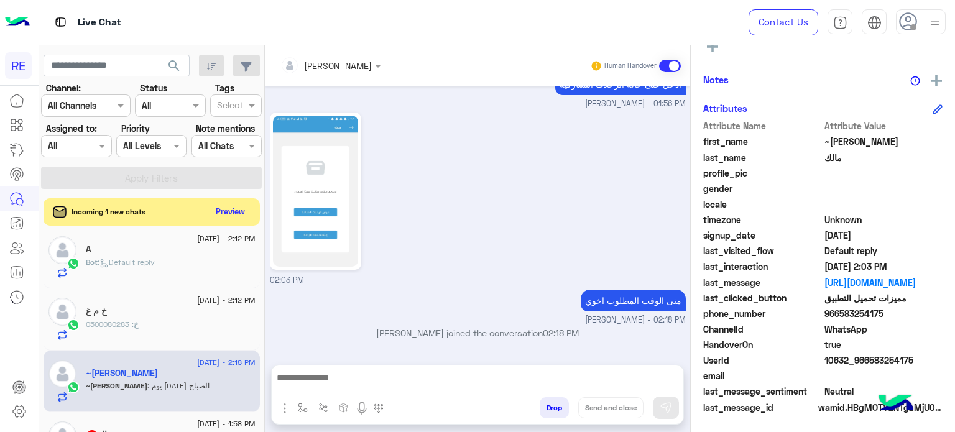
scroll to position [1125, 0]
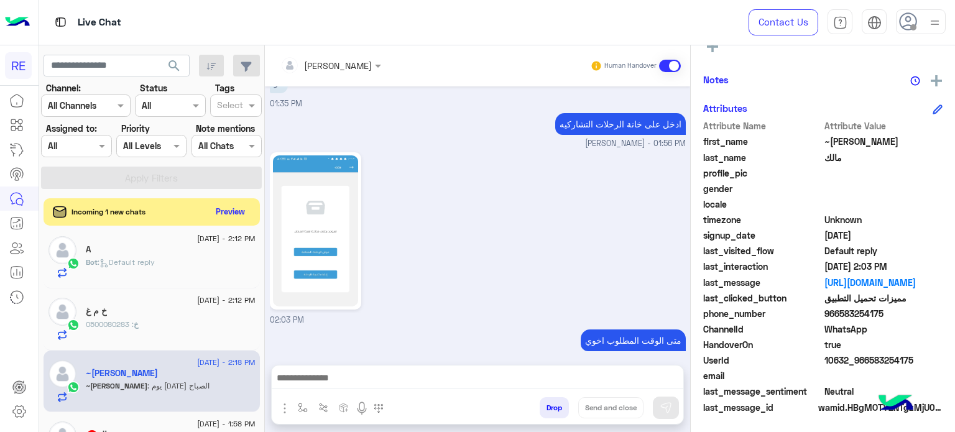
click at [577, 238] on div "[DATE] Conversation has been unassigned automatically and closed by system 11:1…" at bounding box center [477, 219] width 425 height 266
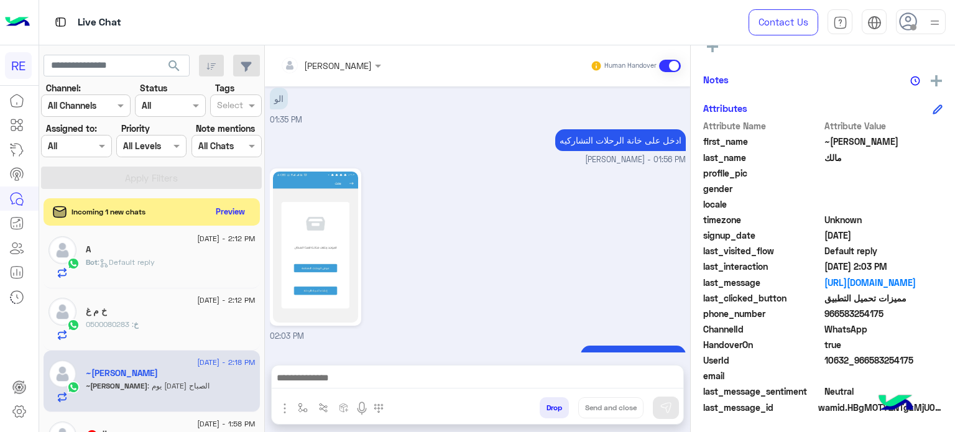
click at [577, 238] on div "02:03 PM" at bounding box center [478, 253] width 416 height 177
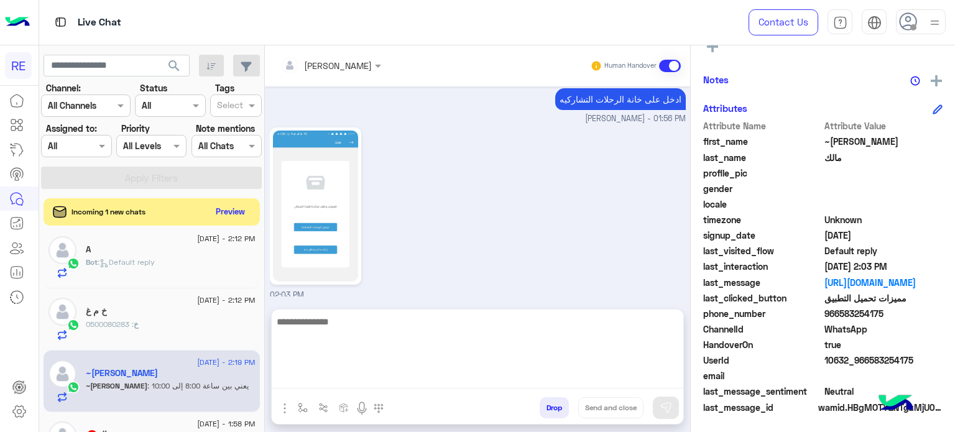
scroll to position [1181, 0]
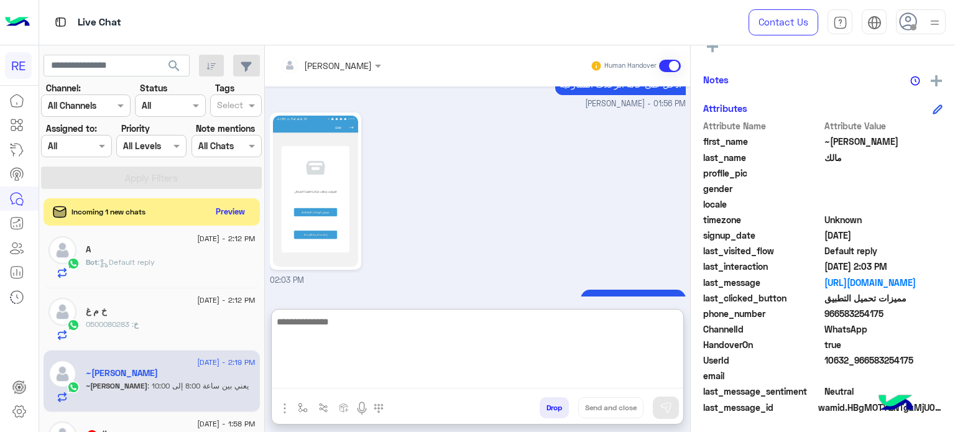
click at [463, 374] on textarea at bounding box center [478, 351] width 412 height 75
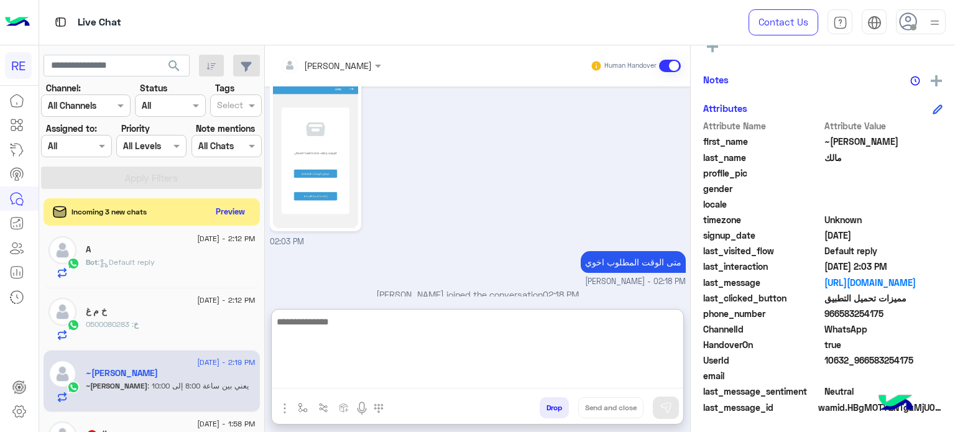
scroll to position [195, 0]
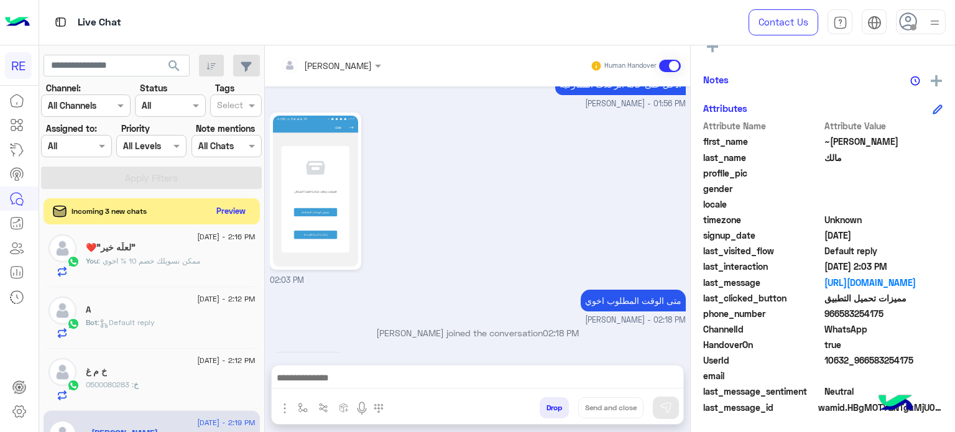
click at [231, 218] on button "Preview" at bounding box center [231, 211] width 39 height 17
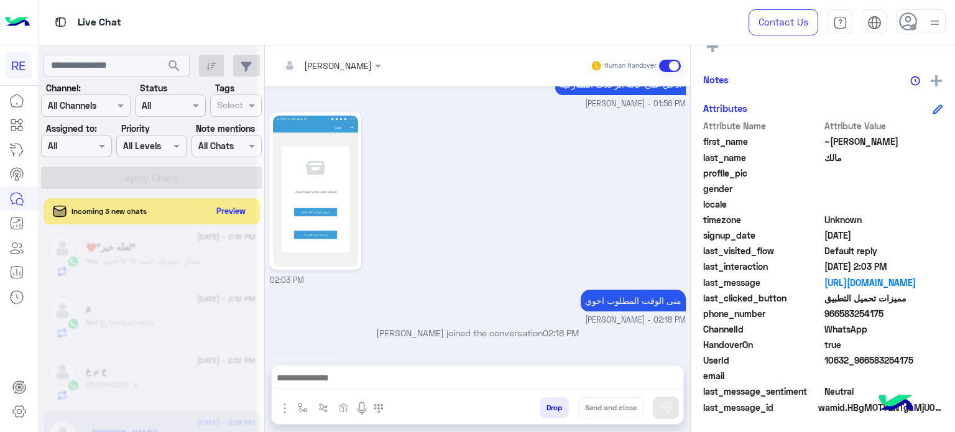
scroll to position [1166, 0]
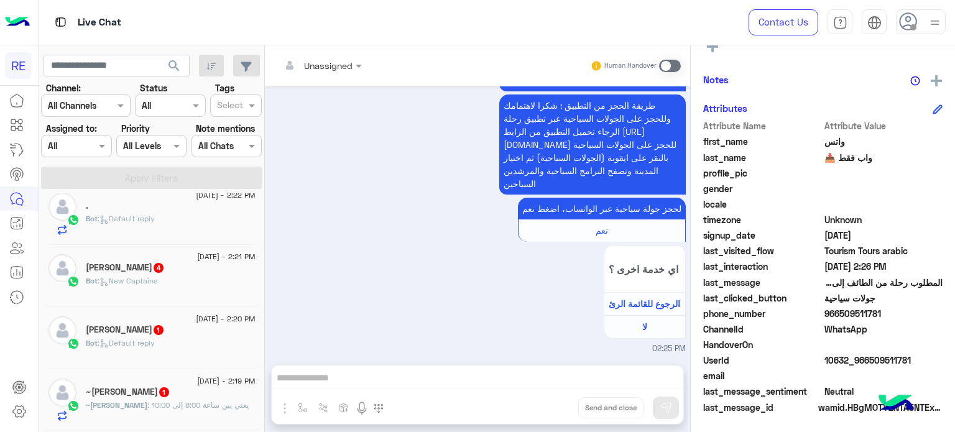
scroll to position [139, 0]
click at [186, 270] on div "Ali 4" at bounding box center [171, 268] width 170 height 13
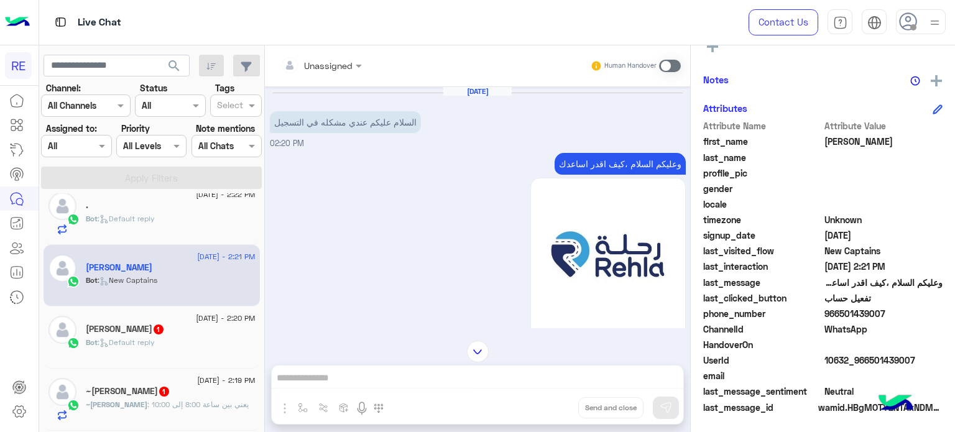
click at [167, 316] on div "[DATE] - 2:20 PM" at bounding box center [171, 320] width 170 height 8
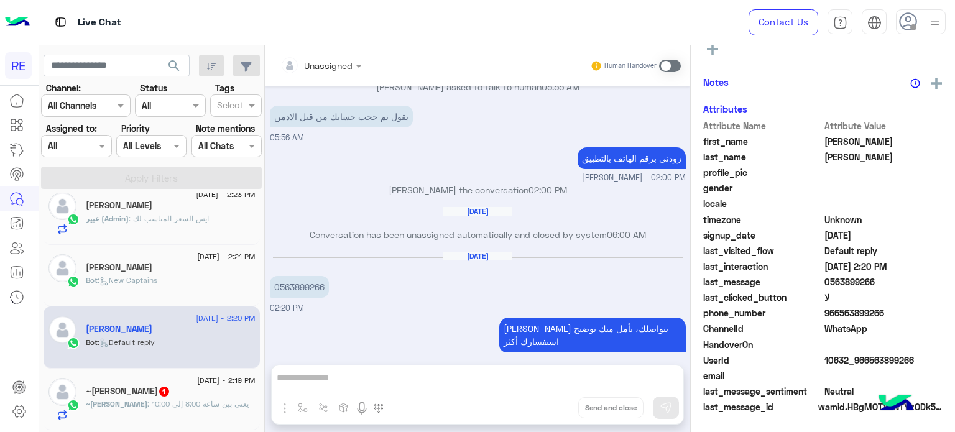
scroll to position [236, 0]
drag, startPoint x: 324, startPoint y: 287, endPoint x: 279, endPoint y: 289, distance: 45.4
click at [279, 289] on p "0563899266" at bounding box center [299, 287] width 59 height 22
copy p "563899266"
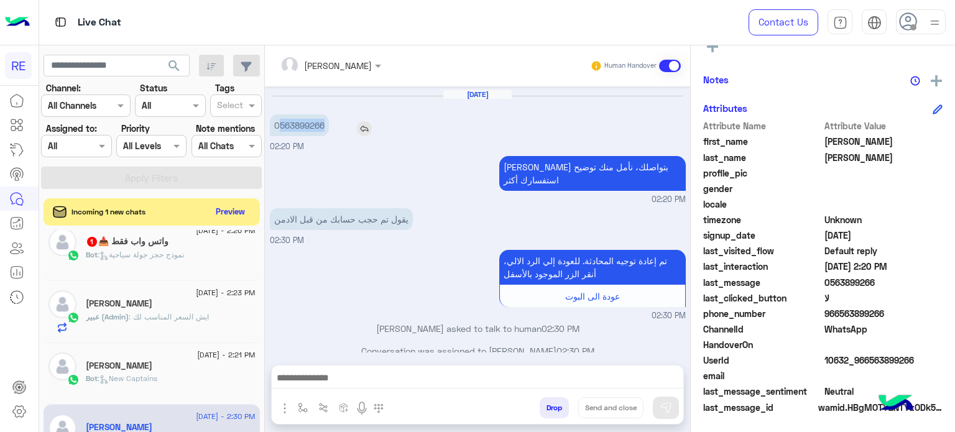
scroll to position [704, 0]
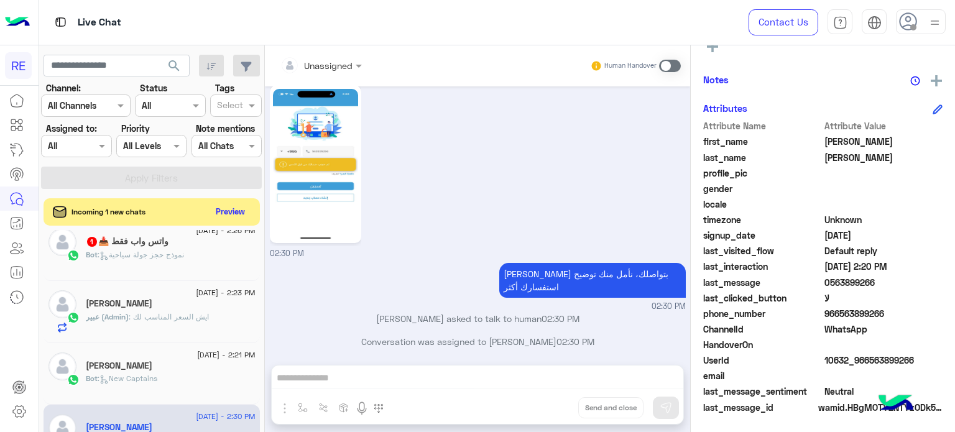
click at [216, 242] on div "واتس واب فقط 📥 1" at bounding box center [171, 242] width 170 height 13
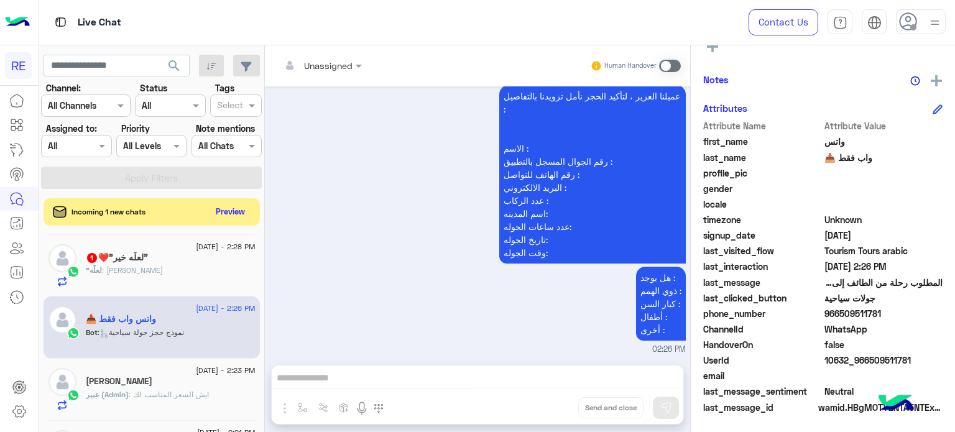
scroll to position [55, 0]
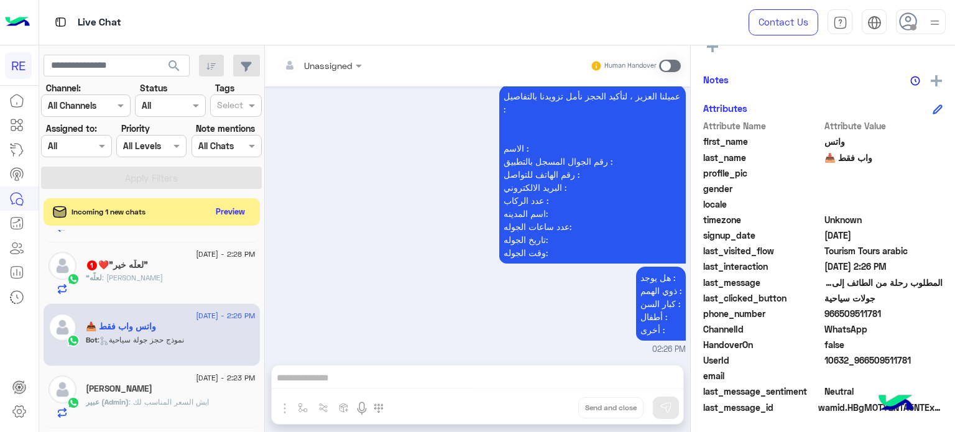
click at [203, 278] on div ""لعلّه : [PERSON_NAME]" at bounding box center [171, 283] width 170 height 22
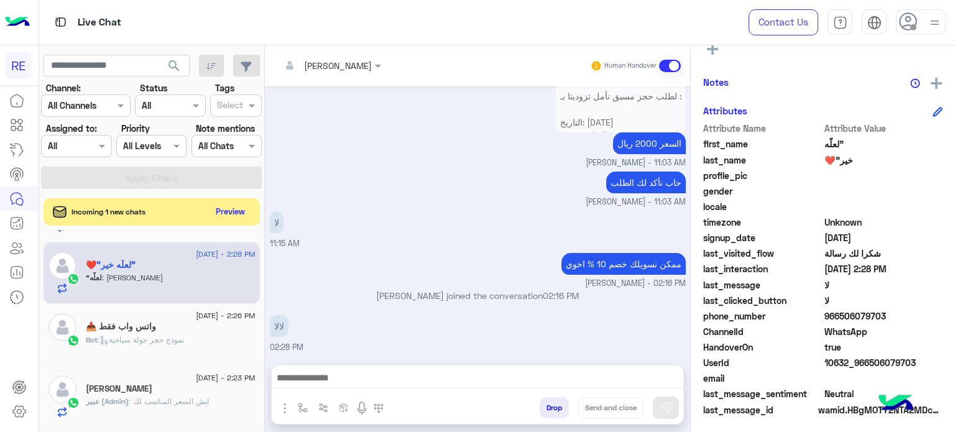
scroll to position [236, 0]
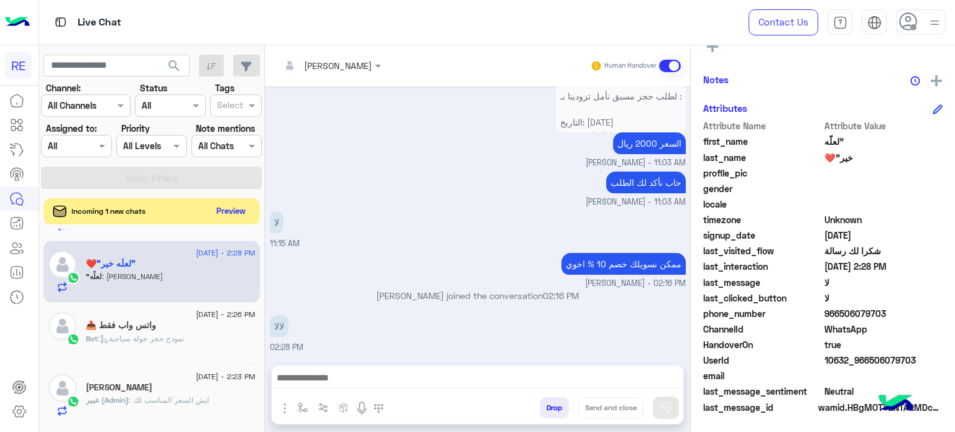
click at [231, 205] on button "Preview" at bounding box center [231, 211] width 39 height 17
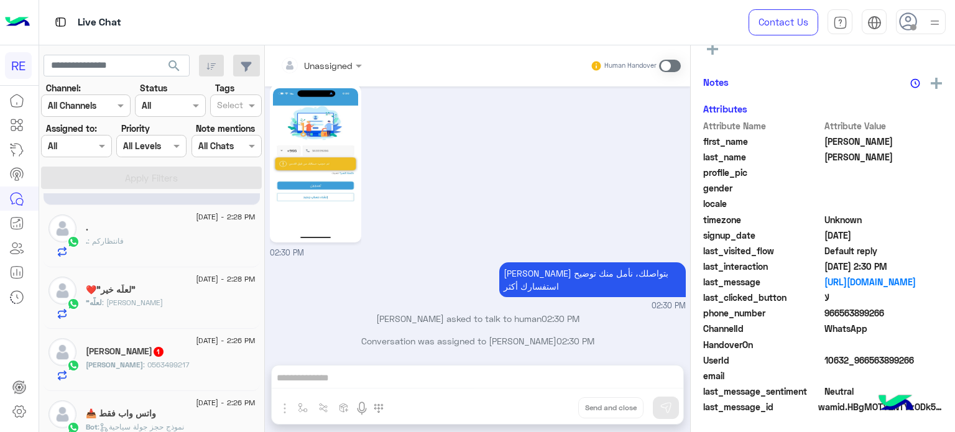
scroll to position [236, 0]
